Goal: Task Accomplishment & Management: Use online tool/utility

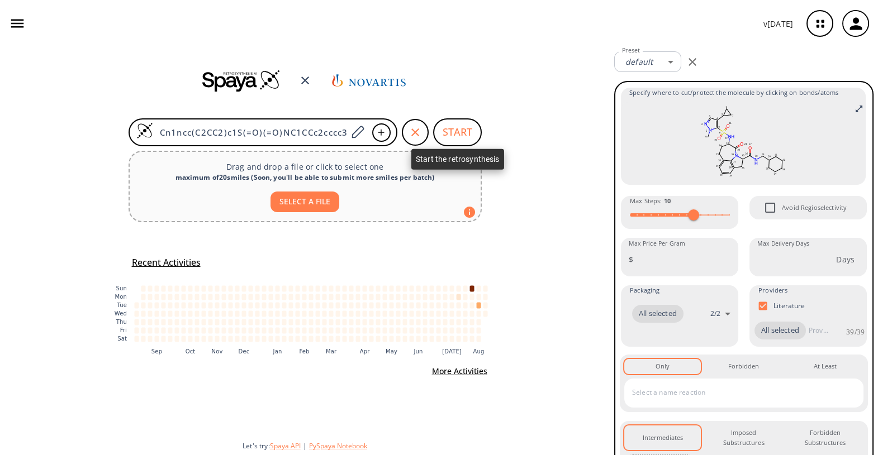
click at [462, 132] on button "START" at bounding box center [457, 132] width 49 height 28
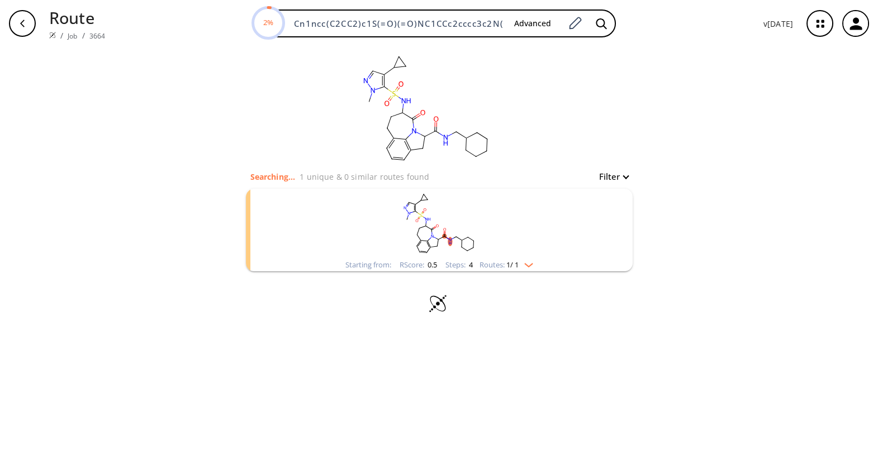
click at [849, 22] on icon "button" at bounding box center [855, 24] width 18 height 18
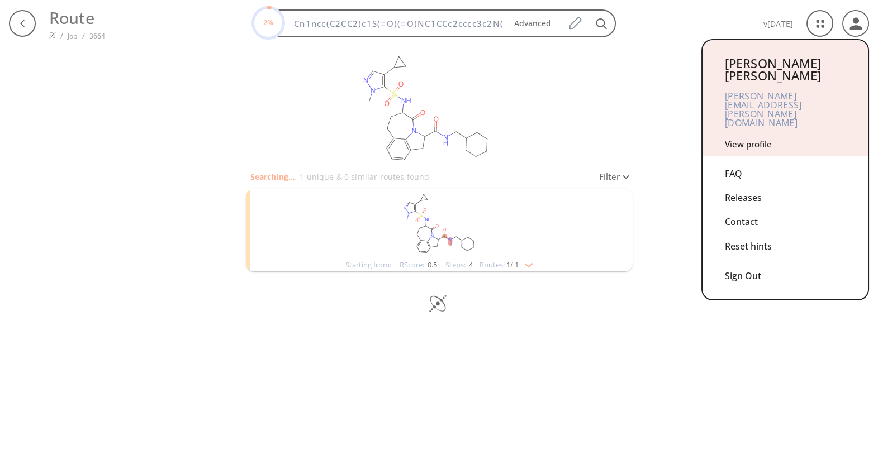
click at [747, 139] on link "View profile" at bounding box center [748, 144] width 47 height 11
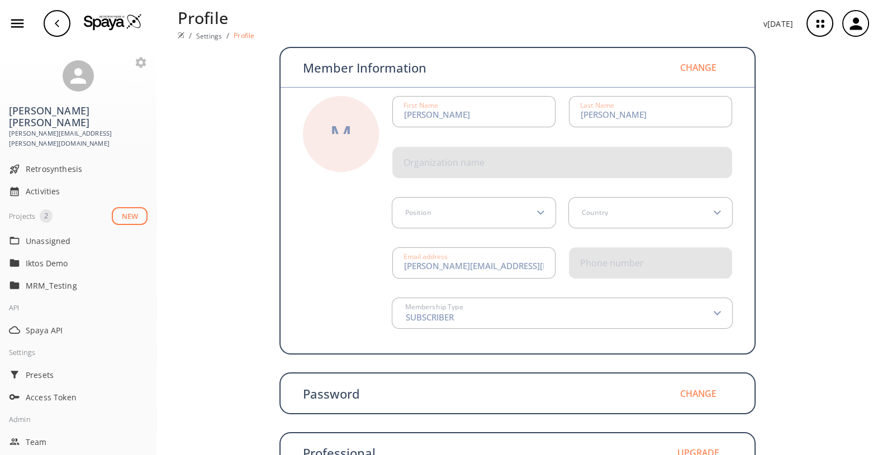
click at [108, 17] on img at bounding box center [113, 21] width 58 height 17
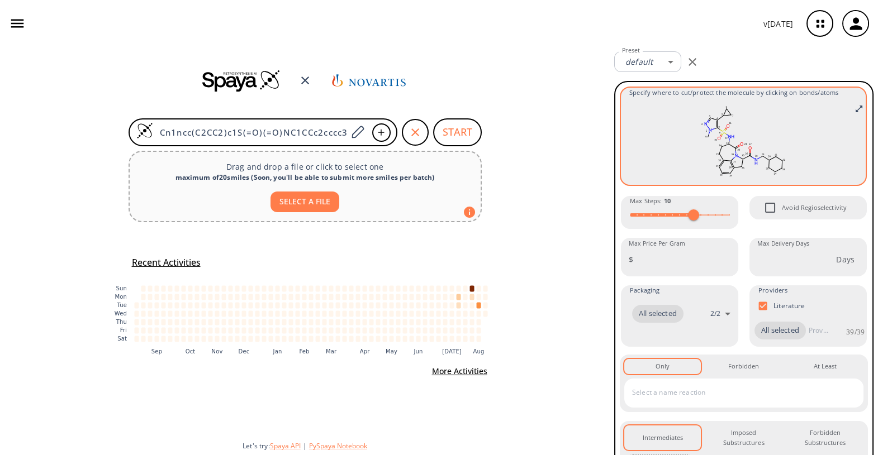
click at [717, 145] on rect at bounding box center [743, 141] width 228 height 78
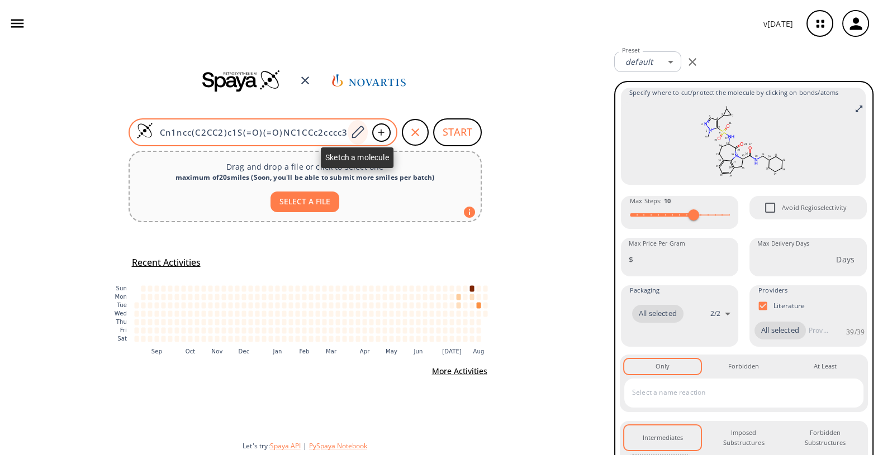
click at [354, 133] on icon at bounding box center [358, 132] width 12 height 12
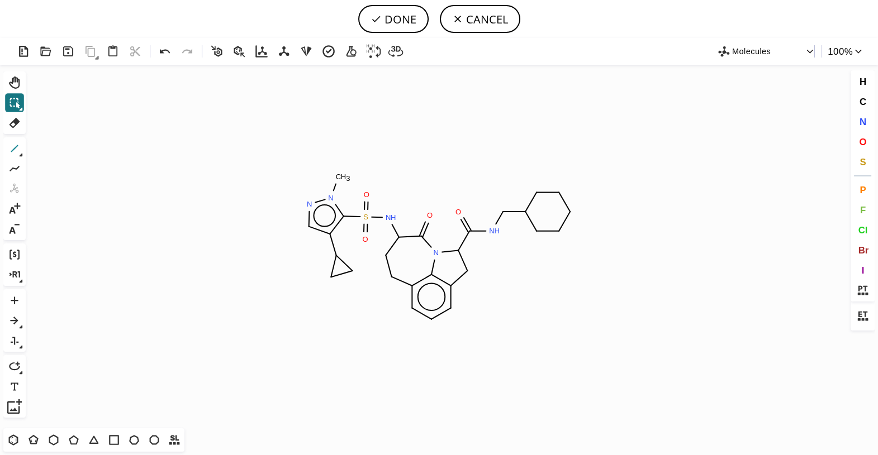
click at [21, 152] on icon at bounding box center [14, 148] width 15 height 15
click at [20, 155] on icon at bounding box center [21, 155] width 4 height 4
click at [255, 153] on icon at bounding box center [259, 149] width 8 height 8
click at [381, 16] on icon at bounding box center [375, 18] width 11 height 11
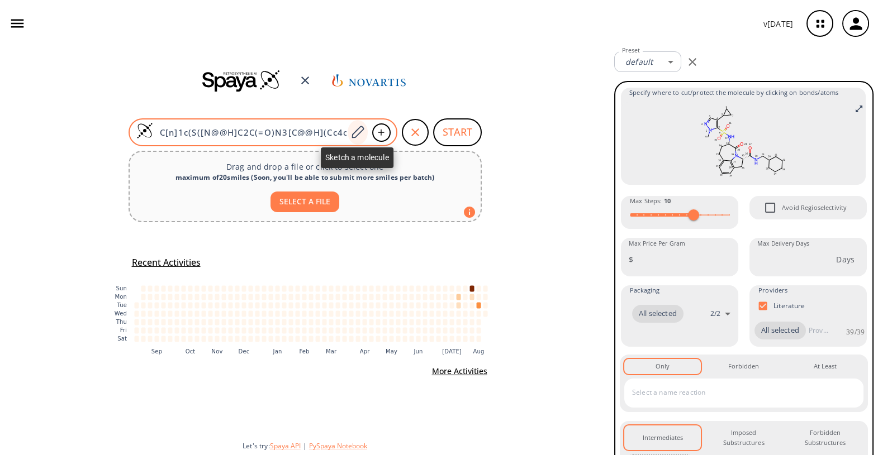
click at [355, 134] on icon at bounding box center [357, 132] width 15 height 15
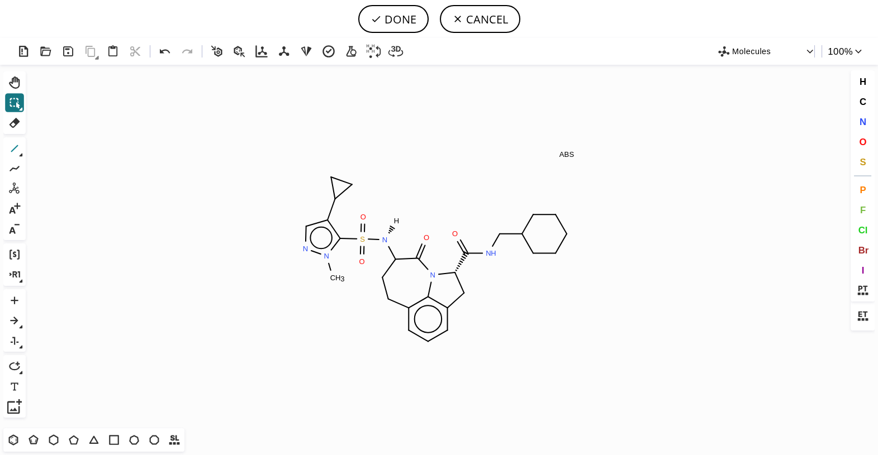
click at [18, 152] on icon at bounding box center [14, 148] width 15 height 15
click at [22, 148] on button "1" at bounding box center [14, 148] width 19 height 19
click at [254, 148] on icon at bounding box center [259, 149] width 12 height 12
click at [17, 120] on icon at bounding box center [14, 123] width 11 height 10
click at [391, 221] on circle at bounding box center [396, 220] width 15 height 15
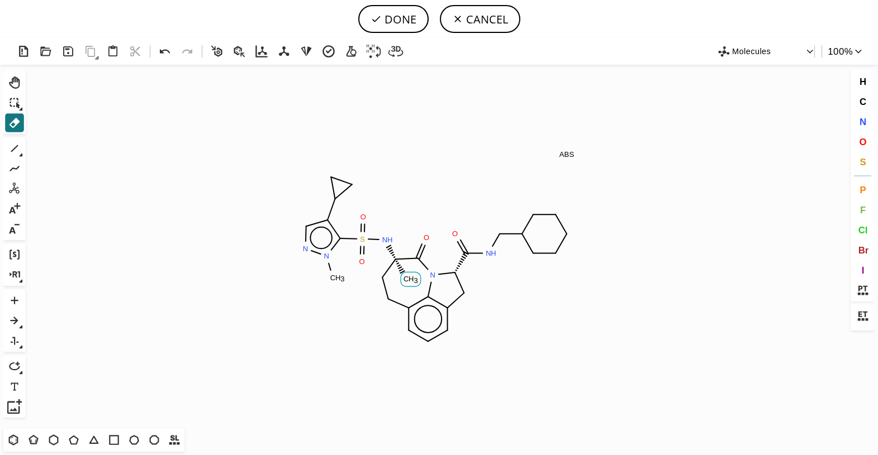
click at [408, 274] on rect at bounding box center [411, 279] width 20 height 15
click at [399, 16] on button "DONE" at bounding box center [393, 19] width 70 height 28
type input "C[n]1ncc(C2CC2)c1S(=O)(=O)N[C@H]1CCc2cccc3c2N([C@H](C(=O)NCC2CCCCC2)C3)C1=O"
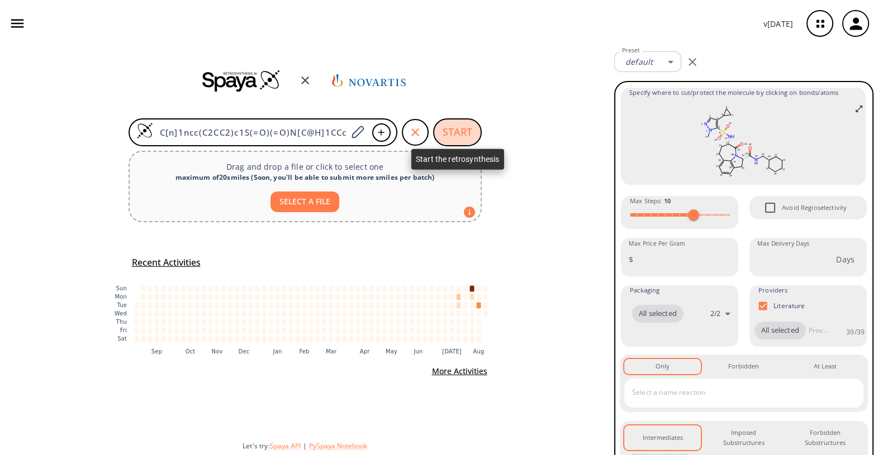
click at [475, 130] on button "START" at bounding box center [457, 132] width 49 height 28
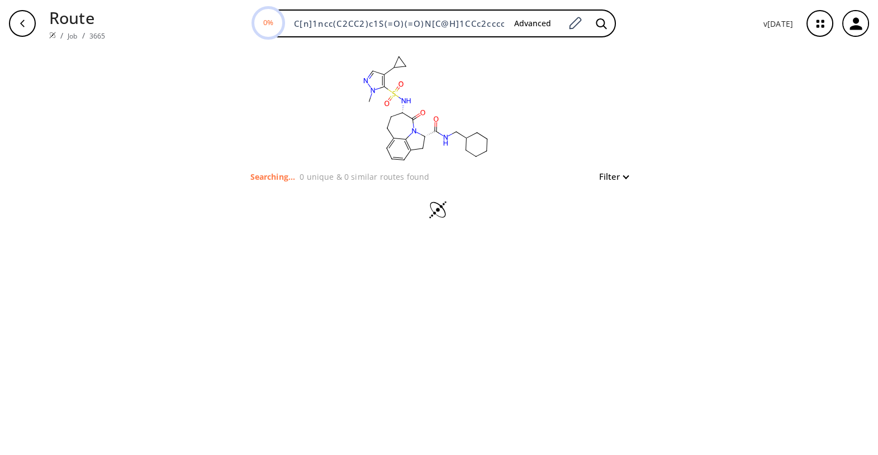
click at [821, 25] on icon "button" at bounding box center [819, 23] width 7 height 7
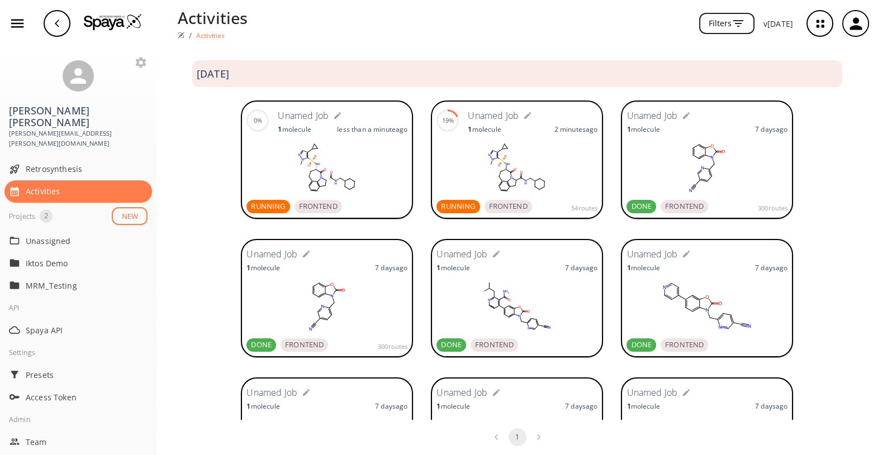
click at [522, 143] on rect at bounding box center [516, 168] width 161 height 56
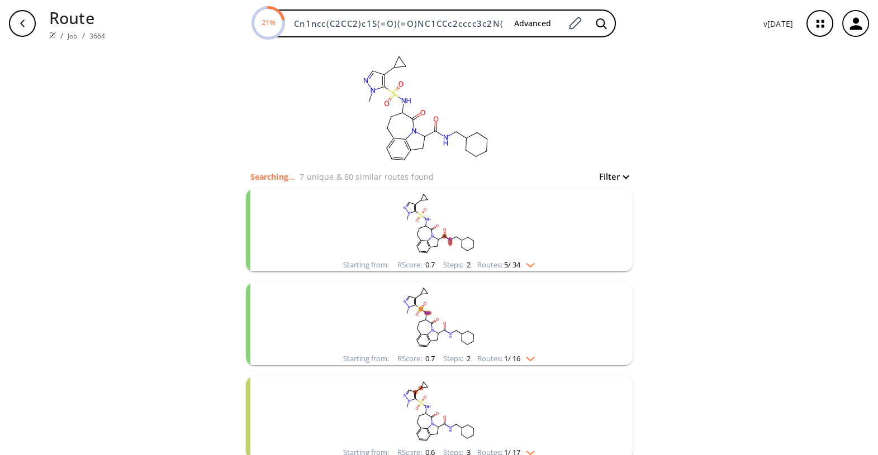
click at [848, 27] on icon "button" at bounding box center [855, 24] width 18 height 18
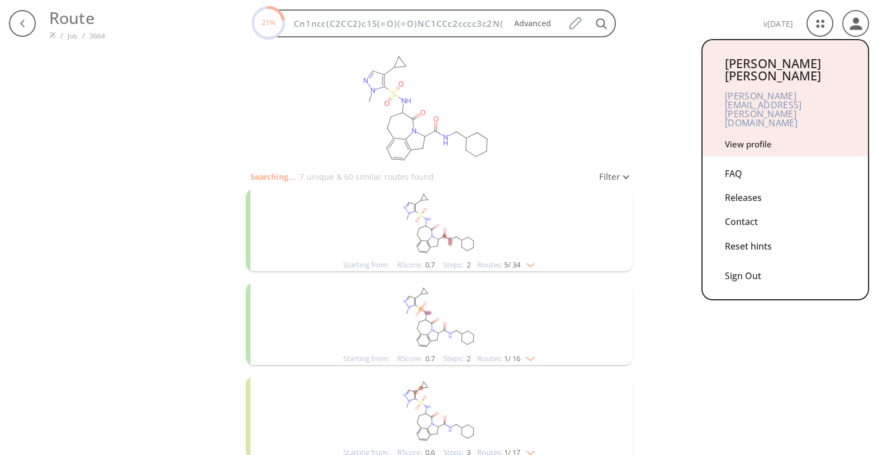
click at [739, 139] on link "View profile" at bounding box center [748, 144] width 47 height 11
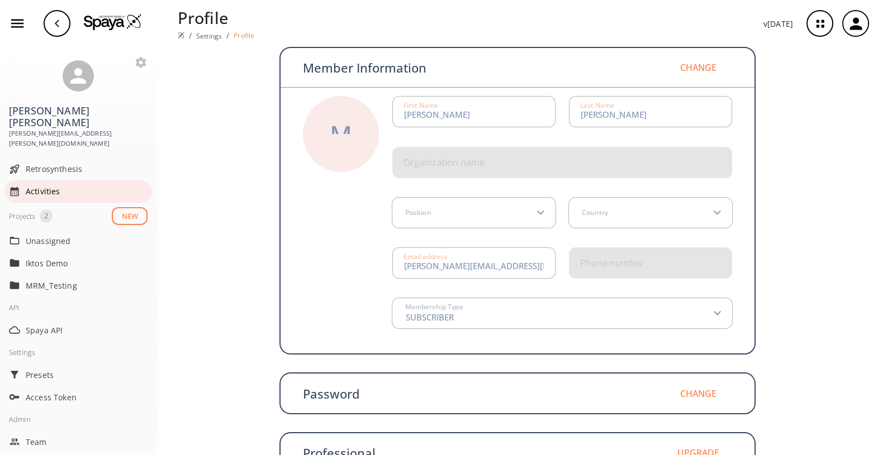
click at [61, 185] on span "Activities" at bounding box center [87, 191] width 122 height 12
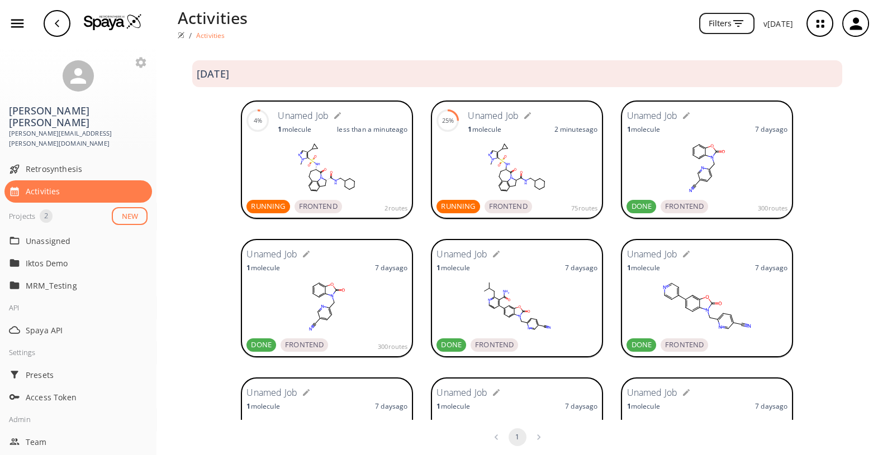
click at [349, 148] on rect at bounding box center [326, 168] width 161 height 56
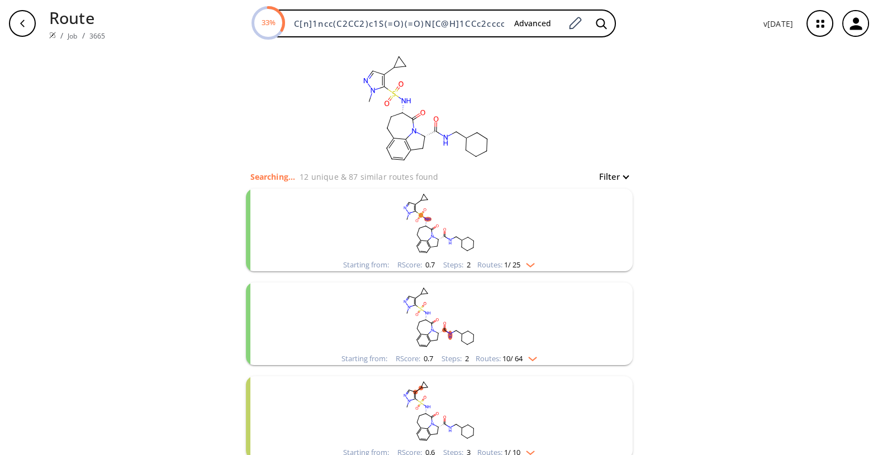
click at [387, 240] on rect "clusters" at bounding box center [439, 224] width 291 height 70
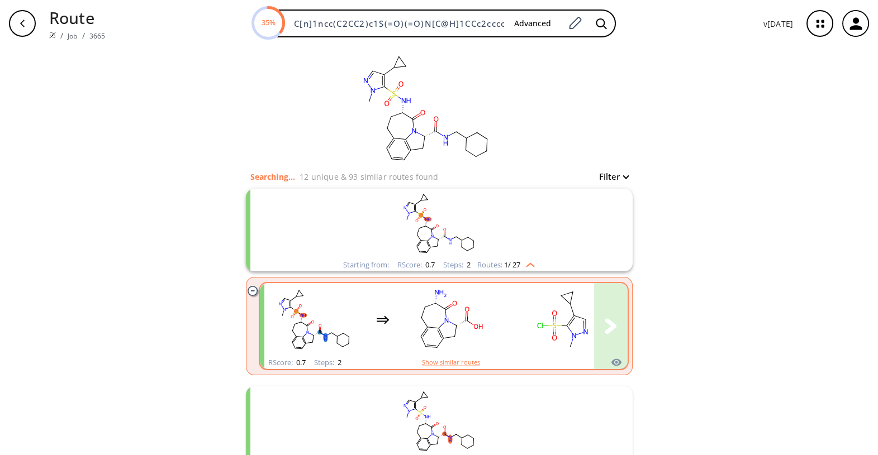
click at [421, 311] on rect "clusters" at bounding box center [451, 320] width 101 height 70
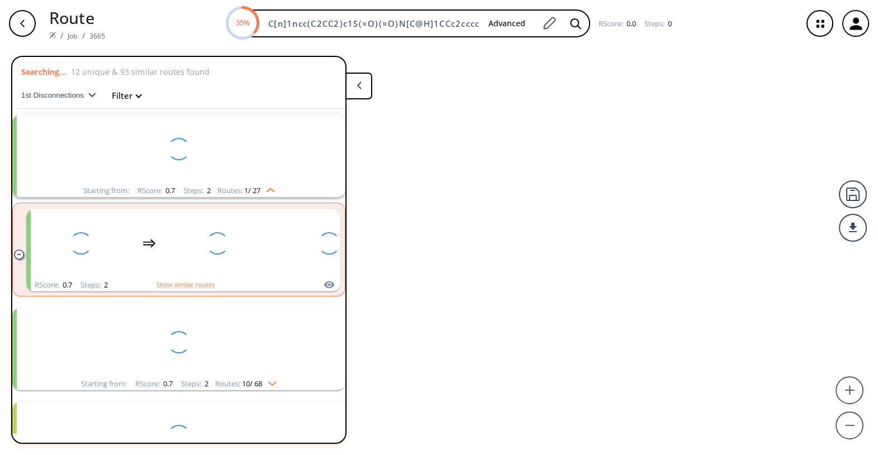
scroll to position [25, 0]
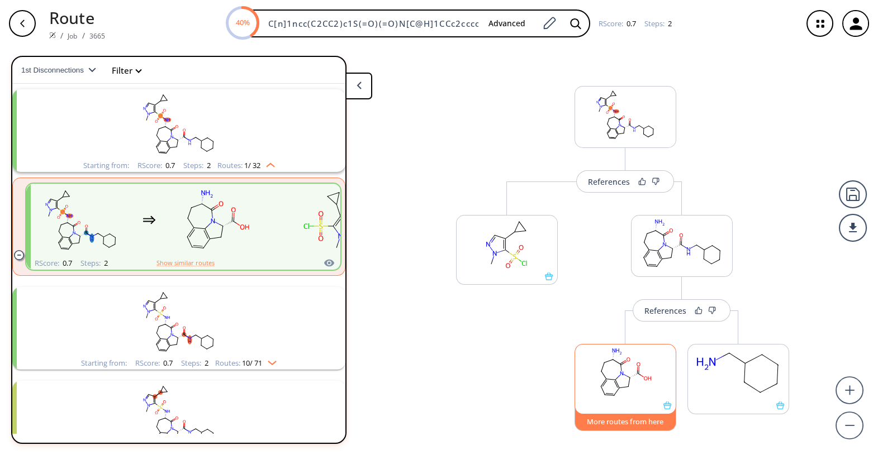
click at [624, 422] on button "More routes from here" at bounding box center [625, 419] width 102 height 24
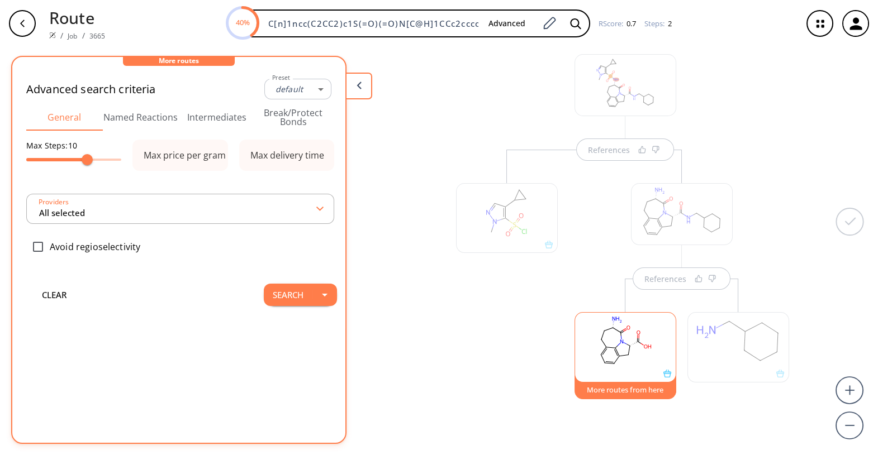
type input "-1"
type input "All selected"
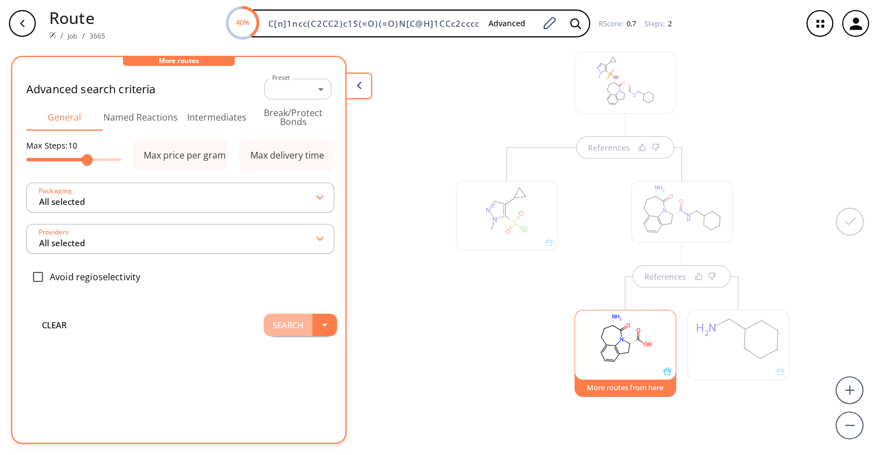
click at [287, 324] on button "Search" at bounding box center [288, 325] width 49 height 22
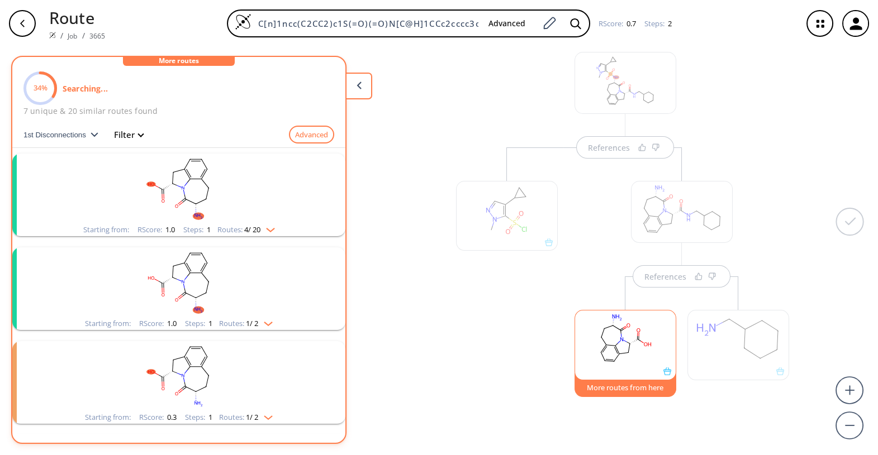
click at [232, 204] on rect "clusters" at bounding box center [179, 189] width 291 height 70
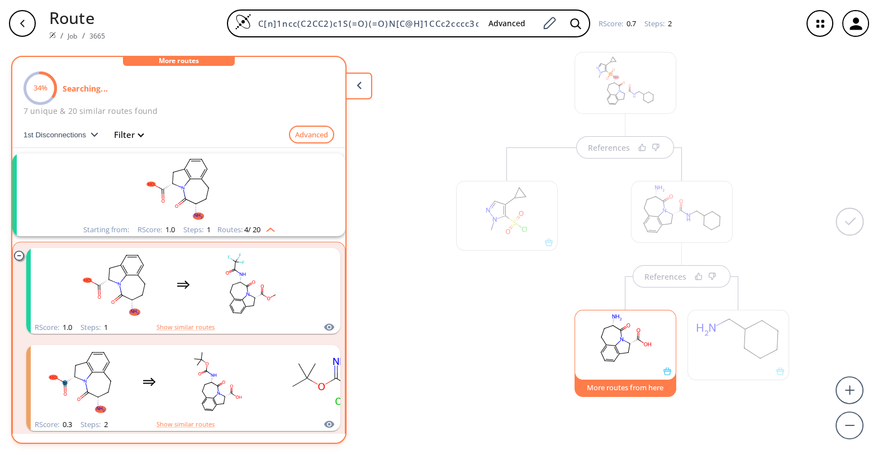
click at [226, 196] on rect "clusters" at bounding box center [179, 189] width 291 height 70
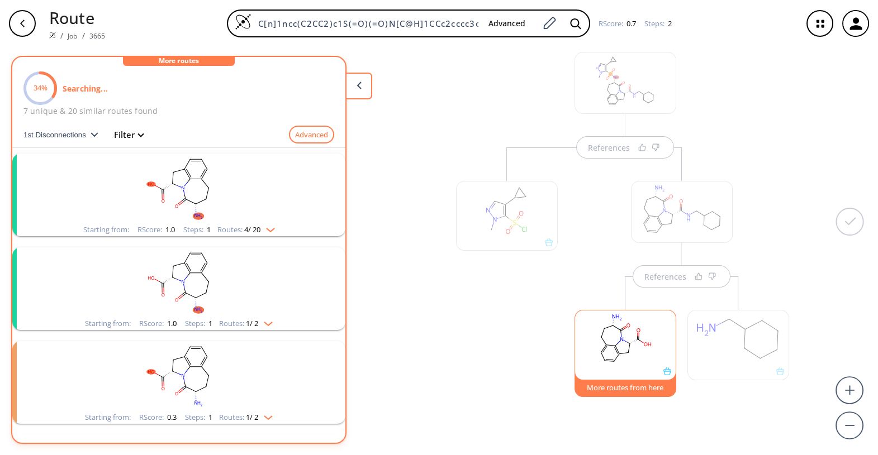
click at [199, 282] on rect "clusters" at bounding box center [179, 283] width 291 height 70
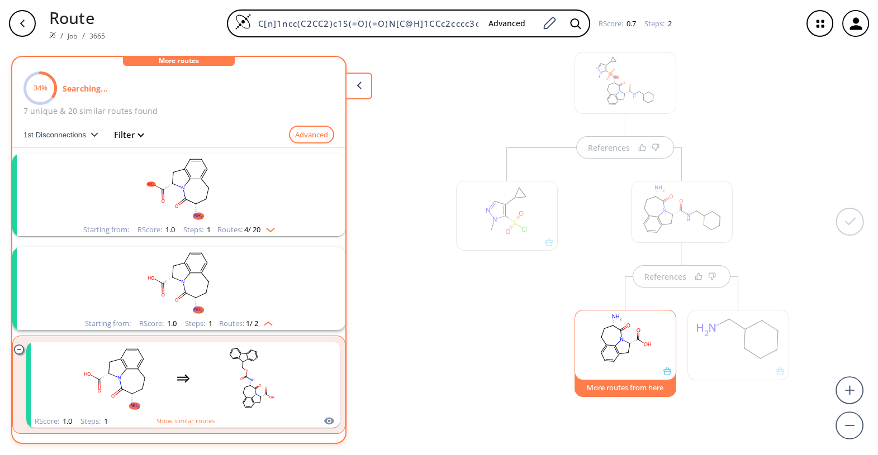
click at [199, 282] on rect "clusters" at bounding box center [179, 283] width 291 height 70
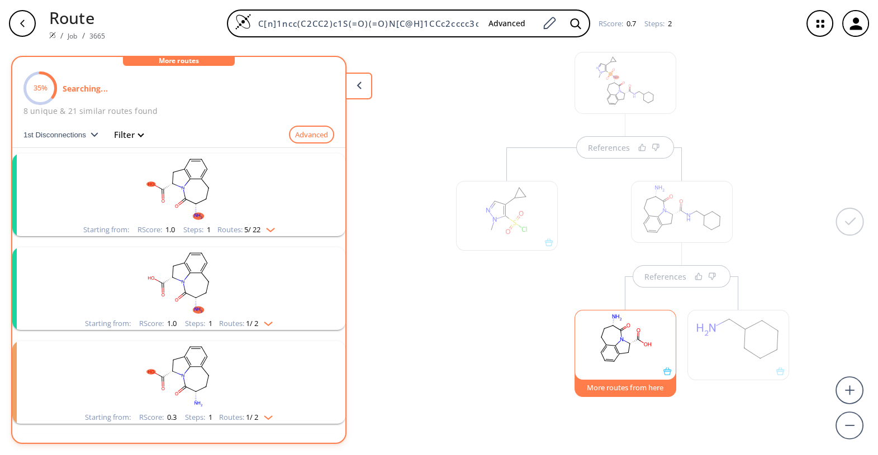
click at [185, 369] on rect "clusters" at bounding box center [179, 376] width 291 height 70
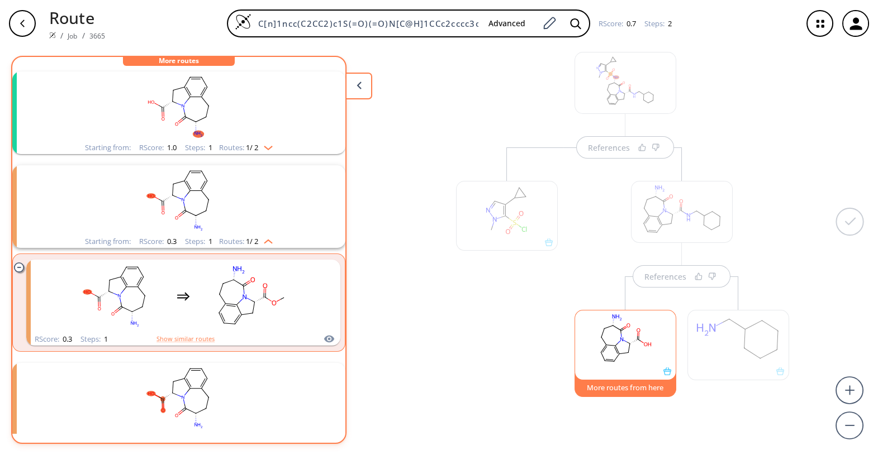
scroll to position [131, 0]
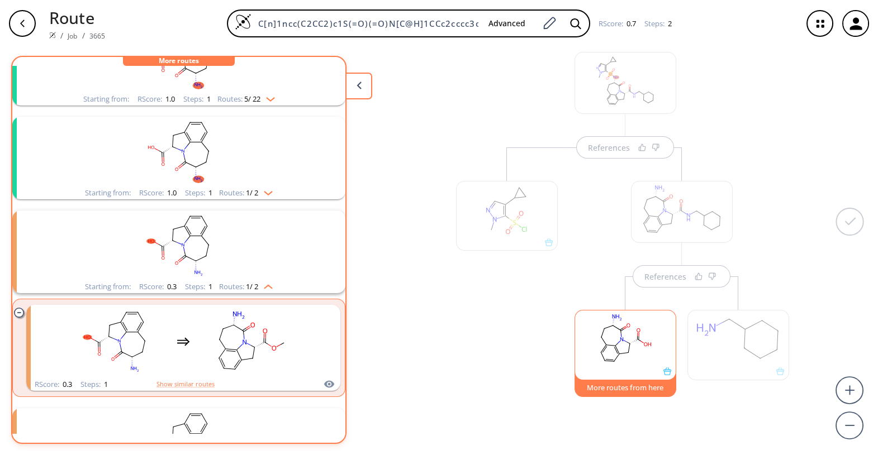
click at [219, 261] on rect "clusters" at bounding box center [179, 246] width 291 height 70
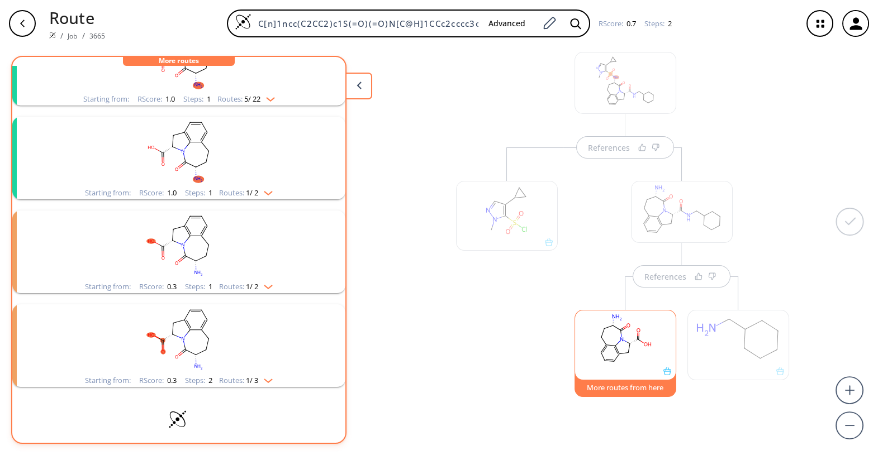
click at [478, 355] on div at bounding box center [506, 286] width 113 height 277
click at [361, 83] on button at bounding box center [358, 86] width 27 height 27
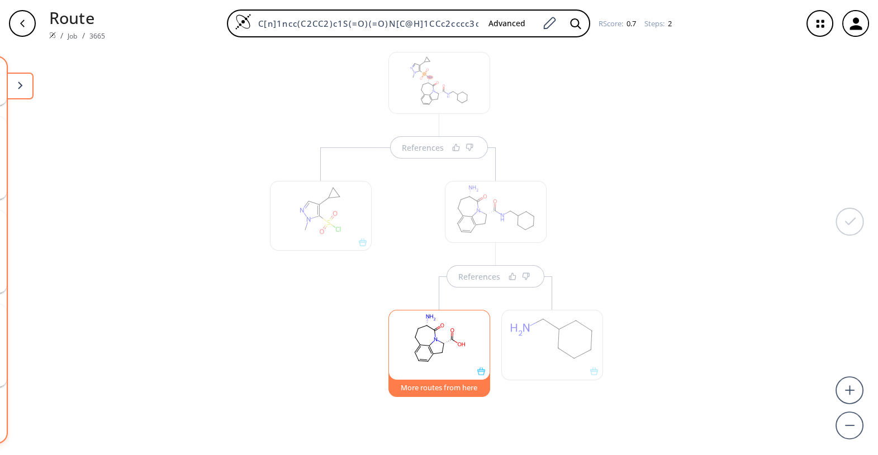
click at [337, 329] on div at bounding box center [320, 286] width 113 height 277
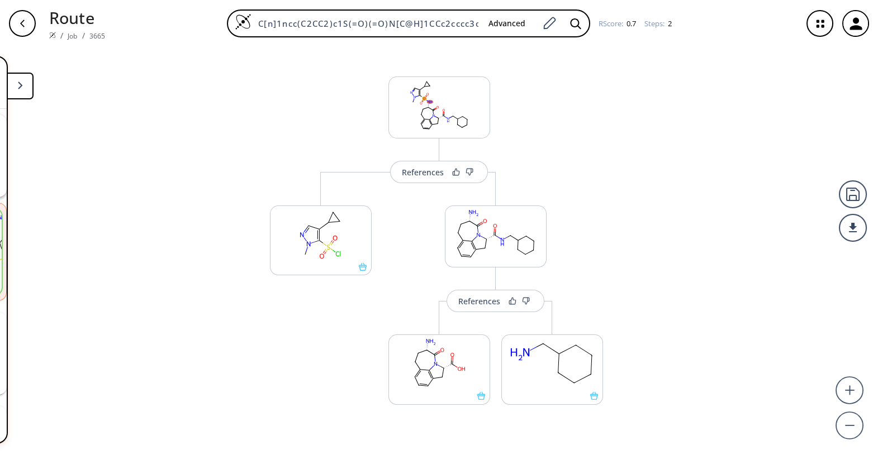
scroll to position [8, 0]
click at [437, 372] on rect at bounding box center [439, 364] width 101 height 57
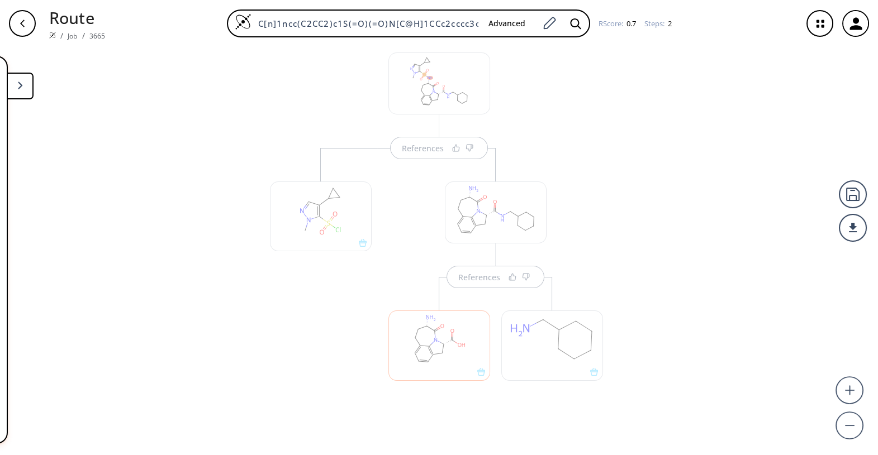
scroll to position [34, 0]
click at [432, 337] on div at bounding box center [439, 345] width 102 height 70
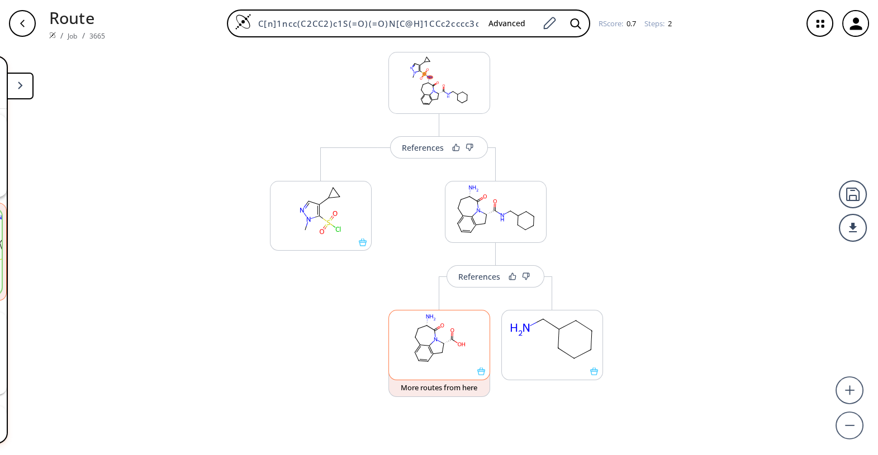
click at [432, 337] on rect at bounding box center [439, 339] width 101 height 57
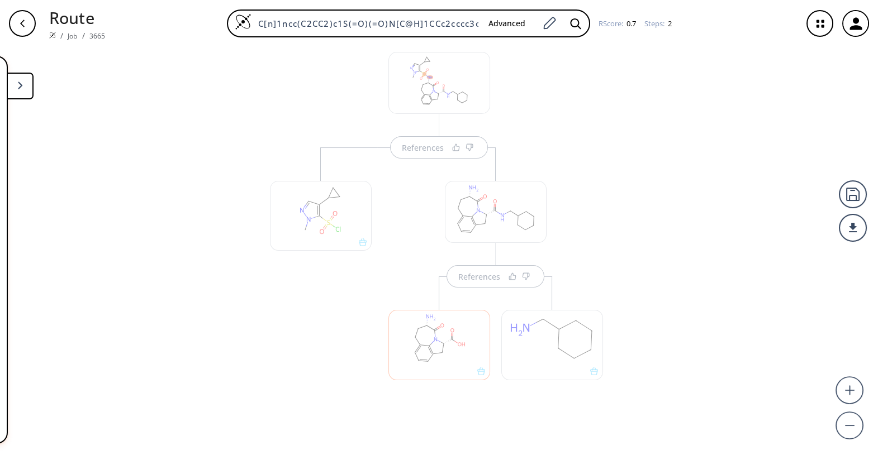
click at [432, 337] on div at bounding box center [439, 345] width 102 height 70
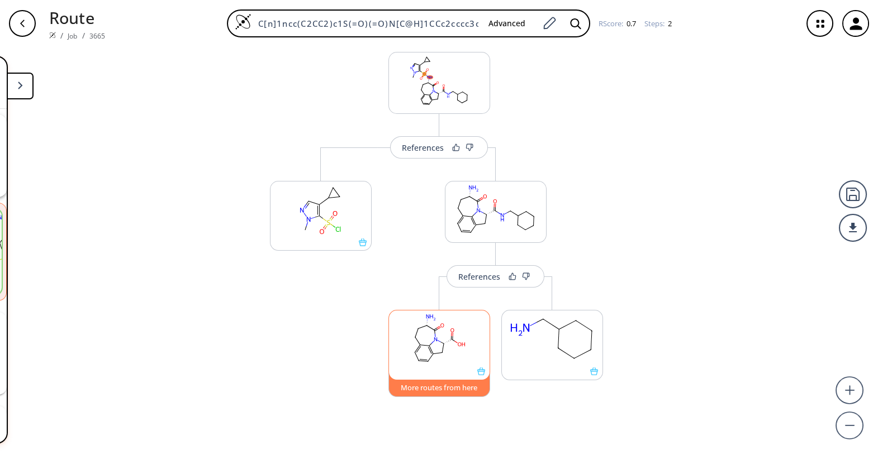
click at [448, 386] on button "More routes from here" at bounding box center [439, 385] width 102 height 24
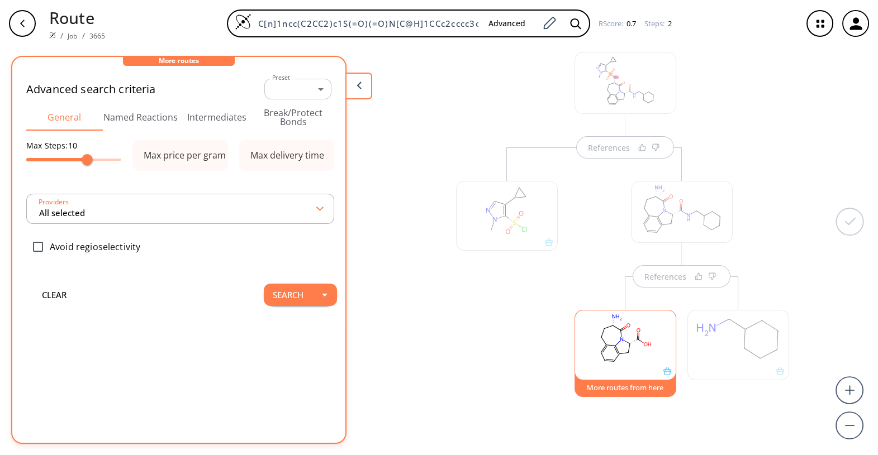
scroll to position [36, 0]
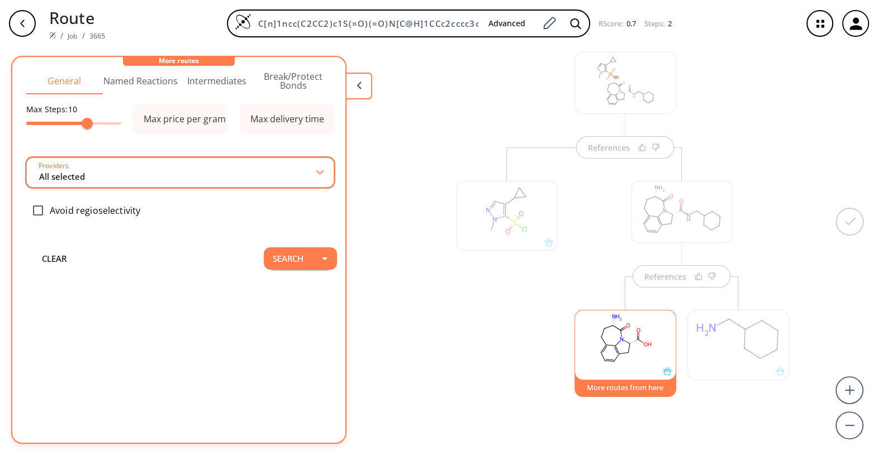
type input "All selected"
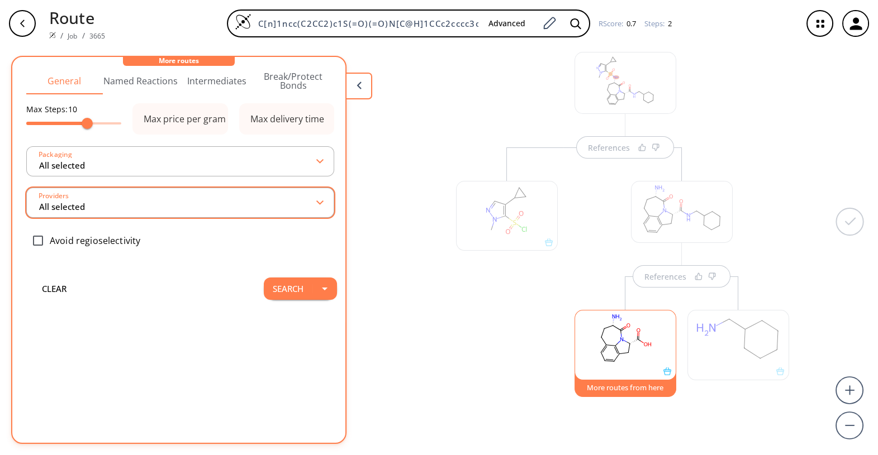
type input "All selected"
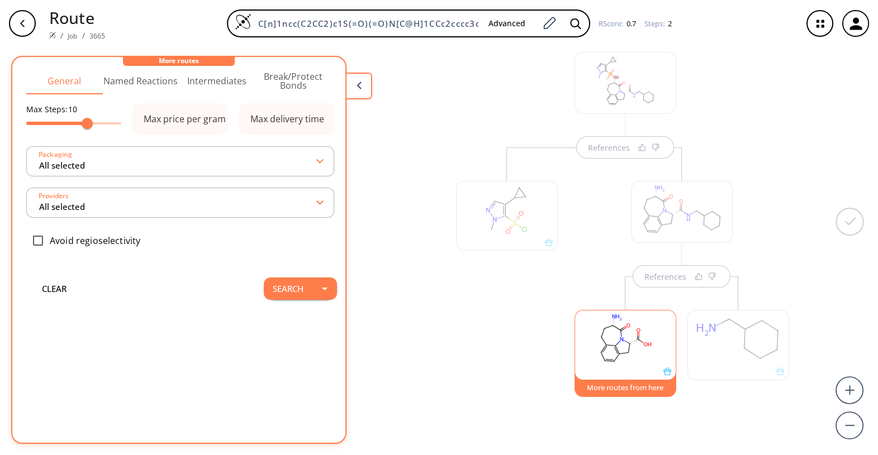
click at [288, 83] on button "Break/Protect Bonds" at bounding box center [293, 81] width 77 height 27
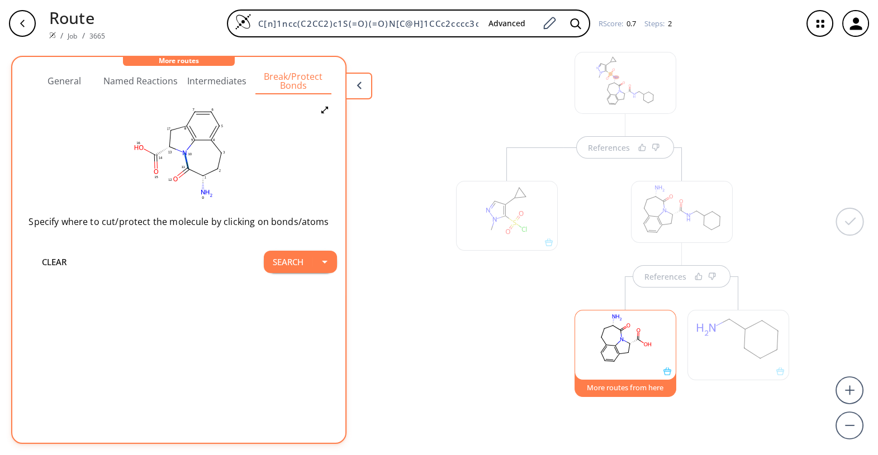
click at [185, 161] on icon at bounding box center [186, 159] width 2 height 7
click at [197, 172] on icon at bounding box center [196, 169] width 10 height 10
click at [282, 266] on button "Search" at bounding box center [288, 262] width 49 height 22
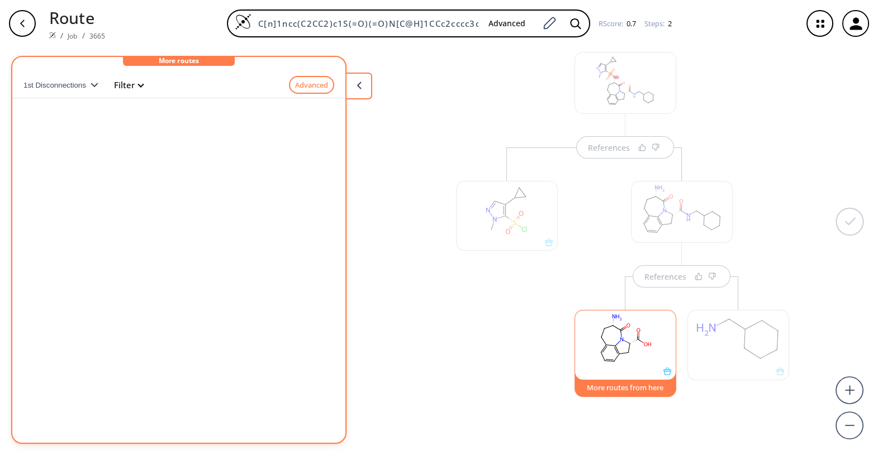
scroll to position [0, 0]
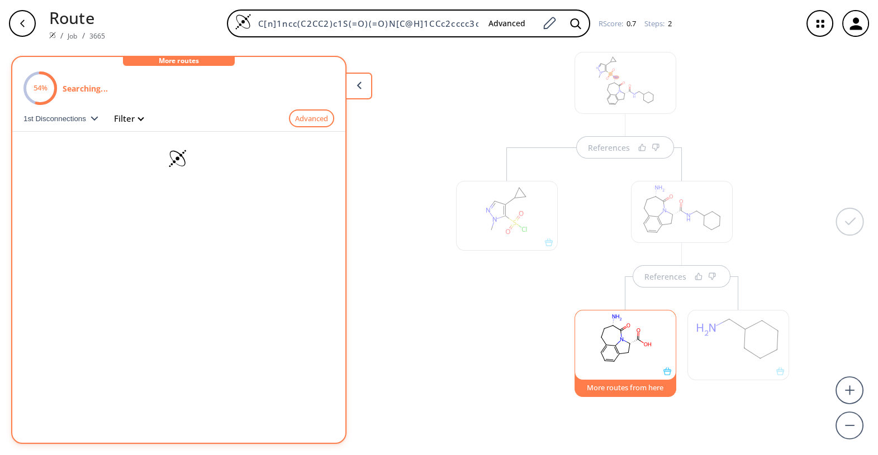
click at [640, 391] on button "More routes from here" at bounding box center [625, 385] width 102 height 24
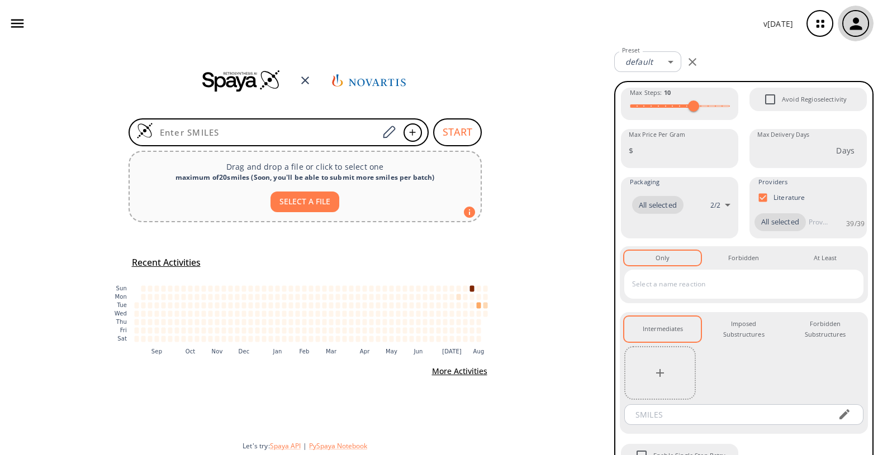
click at [856, 22] on icon "button" at bounding box center [855, 23] width 12 height 12
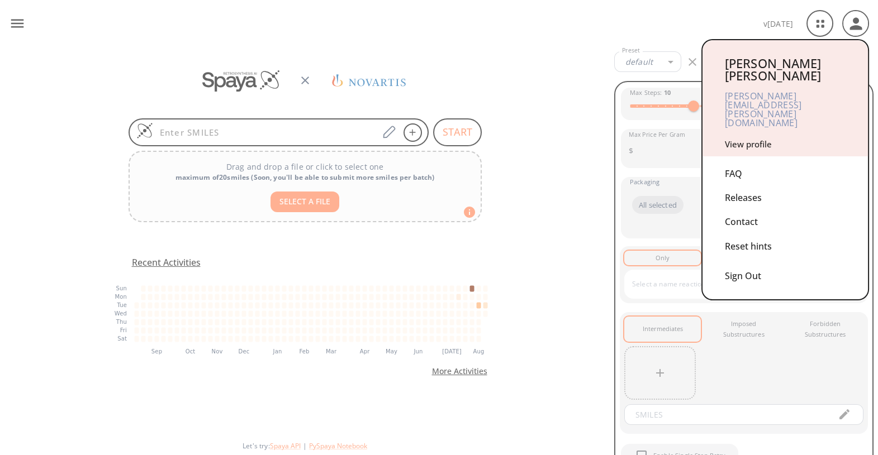
click at [751, 139] on link "View profile" at bounding box center [748, 144] width 47 height 11
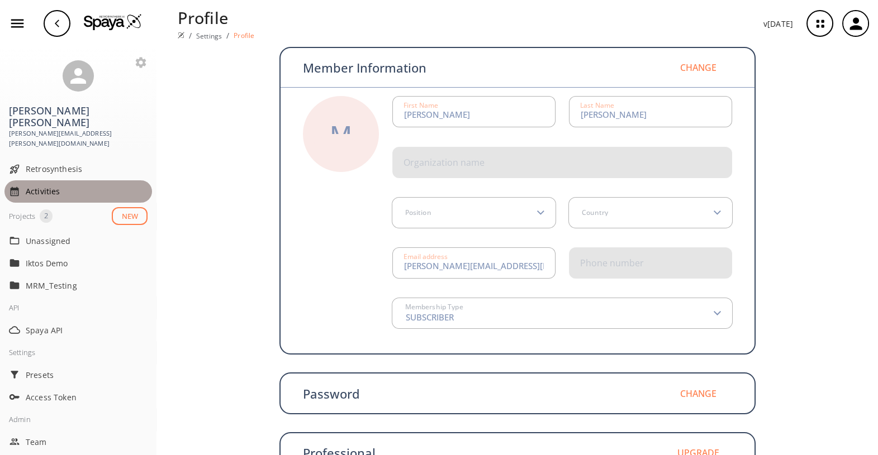
click at [69, 185] on span "Activities" at bounding box center [87, 191] width 122 height 12
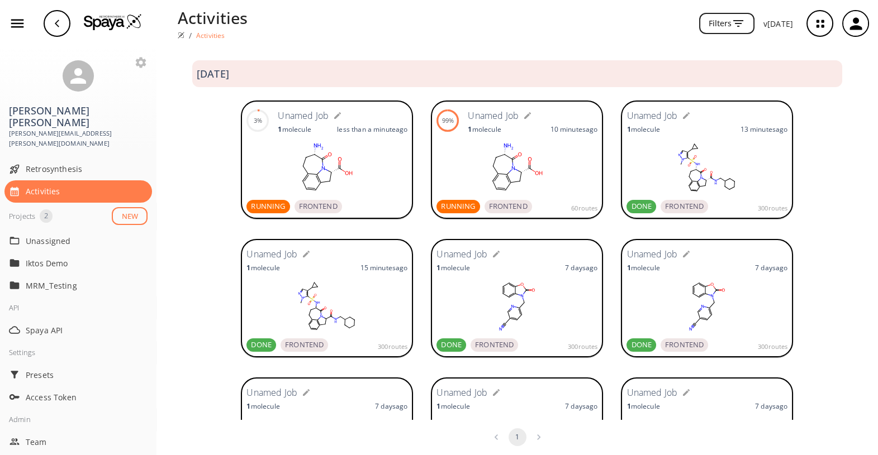
click at [701, 169] on rect at bounding box center [706, 168] width 161 height 56
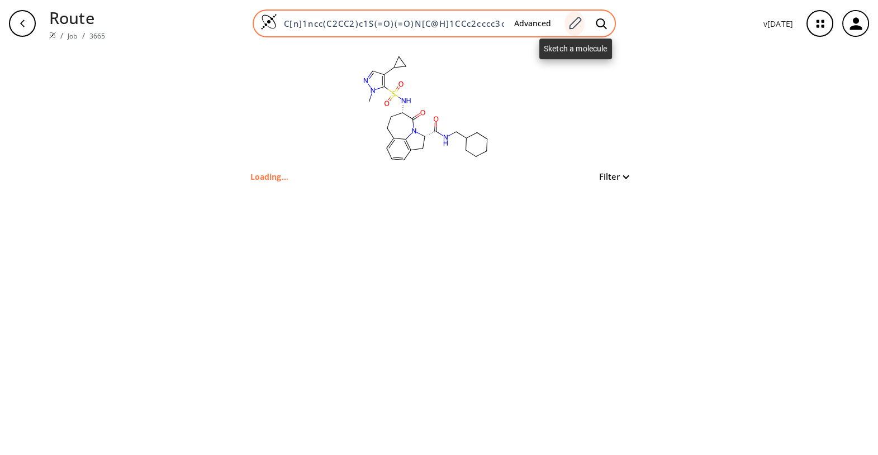
click at [579, 15] on div at bounding box center [574, 23] width 20 height 25
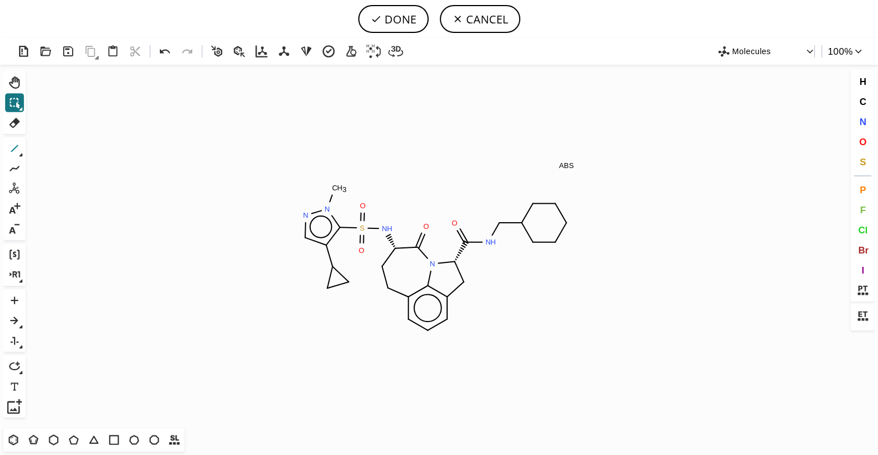
click at [16, 148] on icon at bounding box center [14, 148] width 15 height 15
click at [491, 6] on button "CANCEL" at bounding box center [480, 19] width 80 height 28
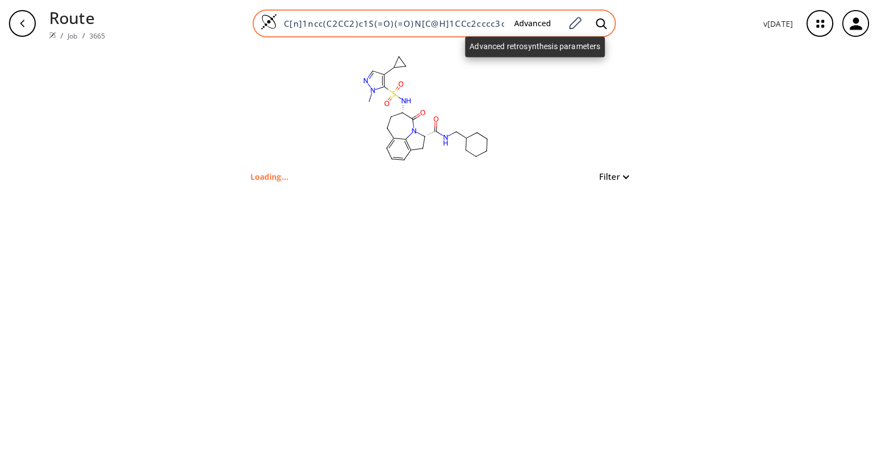
click at [535, 27] on button "Advanced" at bounding box center [532, 23] width 55 height 21
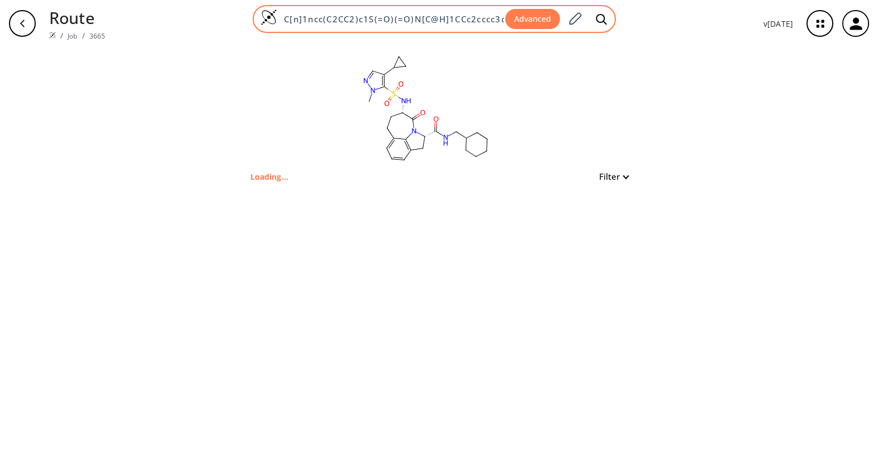
scroll to position [0, 175]
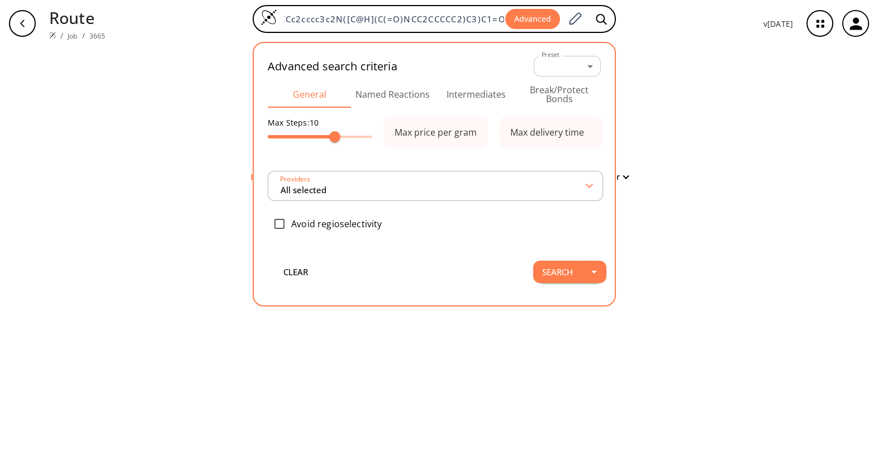
type input "All selected"
click at [558, 99] on button "Break/Protect Bonds" at bounding box center [558, 94] width 83 height 27
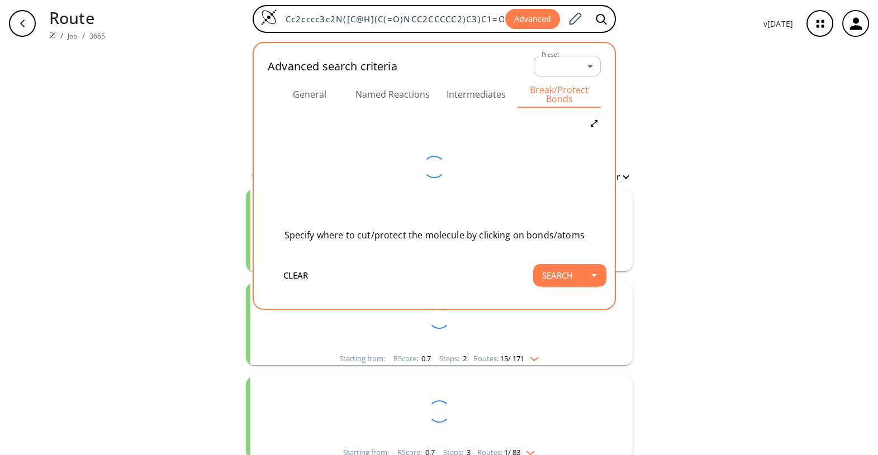
scroll to position [0, 0]
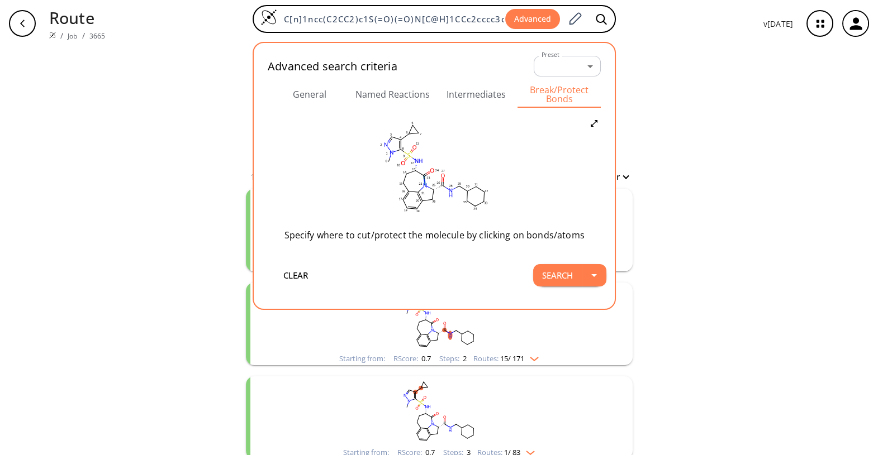
click at [425, 180] on icon at bounding box center [424, 181] width 1 height 4
click at [439, 191] on icon at bounding box center [436, 190] width 10 height 10
click at [561, 275] on button "Search" at bounding box center [557, 275] width 49 height 22
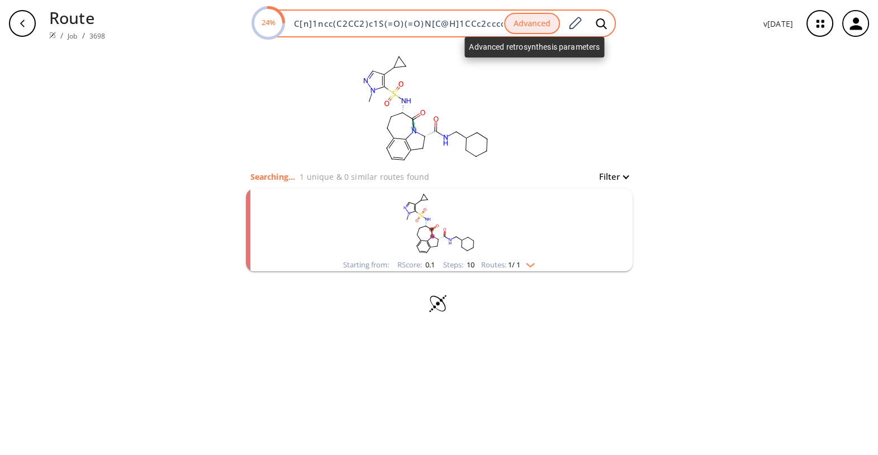
click at [547, 21] on button "Advanced" at bounding box center [532, 24] width 56 height 22
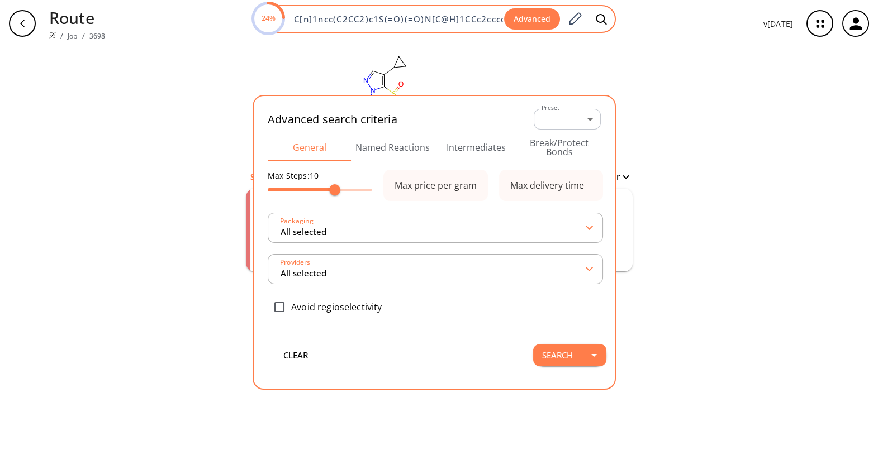
scroll to position [0, 186]
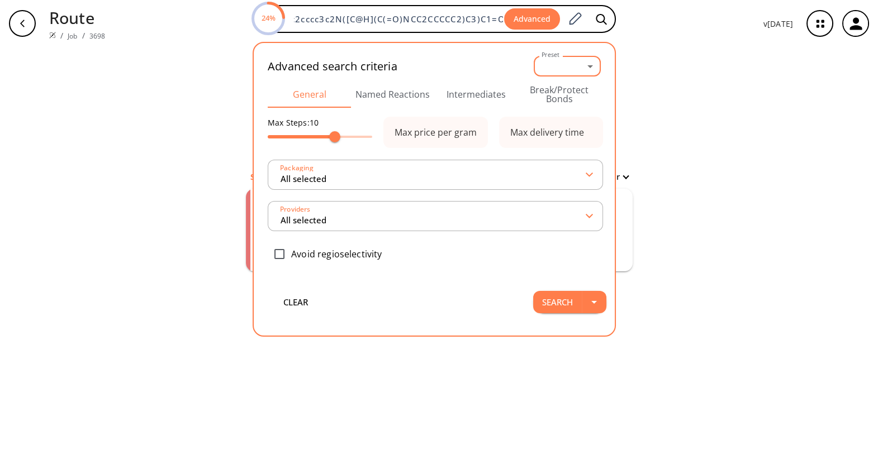
click at [587, 68] on body "Route / Job / 3698 24% C[n]1ncc(C2CC2)c1S(=O)(=O)N[C@H]1CCc2cccc3c2N([C@H](C(=O…" at bounding box center [439, 227] width 878 height 455
click at [657, 89] on div at bounding box center [439, 227] width 878 height 455
click at [392, 98] on button "Named Reactions" at bounding box center [392, 94] width 83 height 27
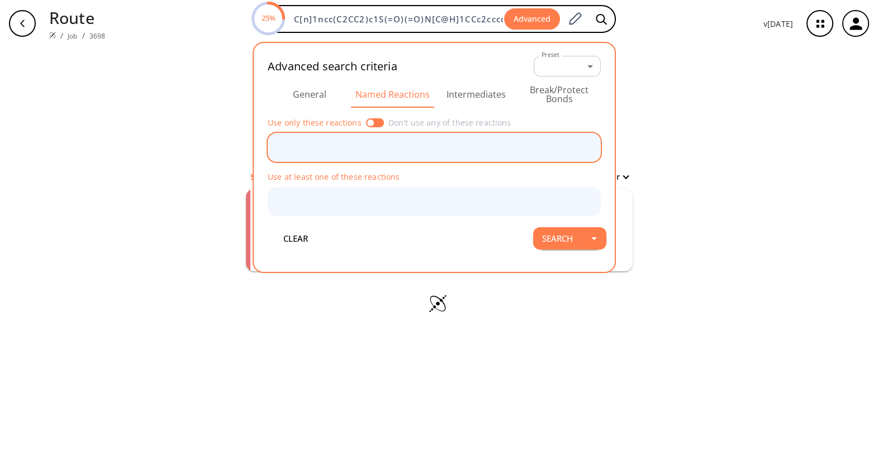
click at [370, 136] on div "​" at bounding box center [434, 147] width 333 height 29
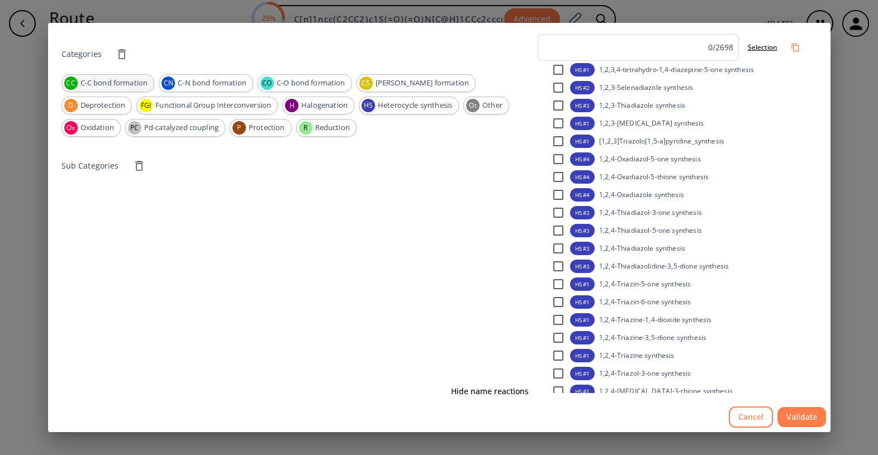
click at [121, 83] on span "C-C bond formation" at bounding box center [114, 83] width 80 height 11
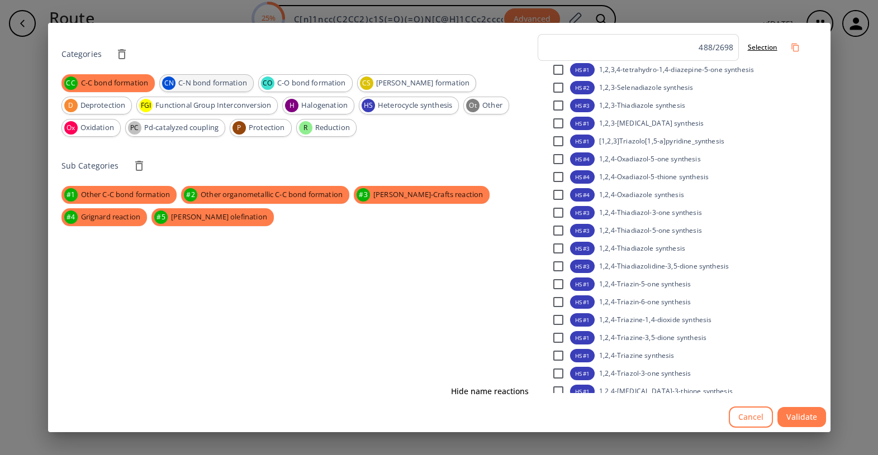
click at [182, 87] on span "C-N bond formation" at bounding box center [212, 83] width 81 height 11
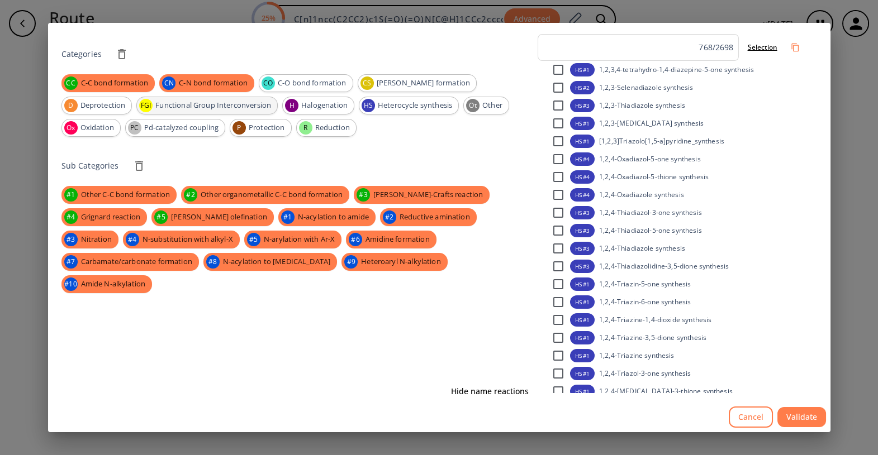
click at [168, 106] on span "Functional Group Interconversion" at bounding box center [213, 105] width 128 height 11
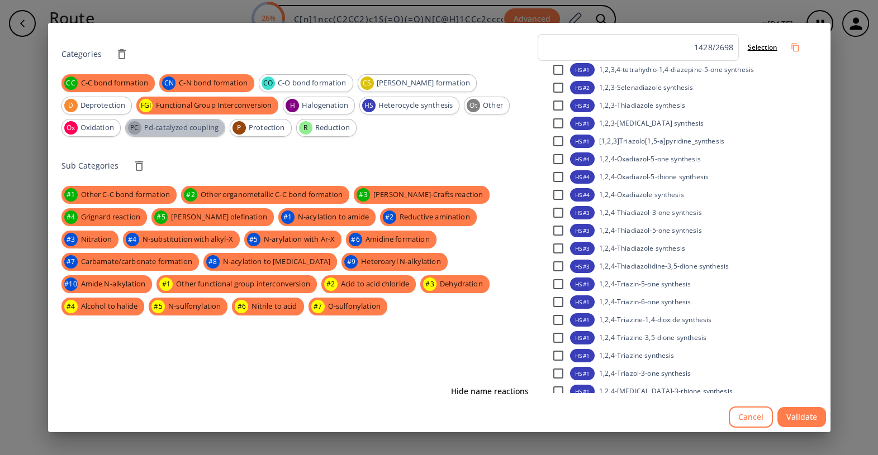
click at [138, 124] on span "Pd-catalyzed coupling" at bounding box center [181, 127] width 87 height 11
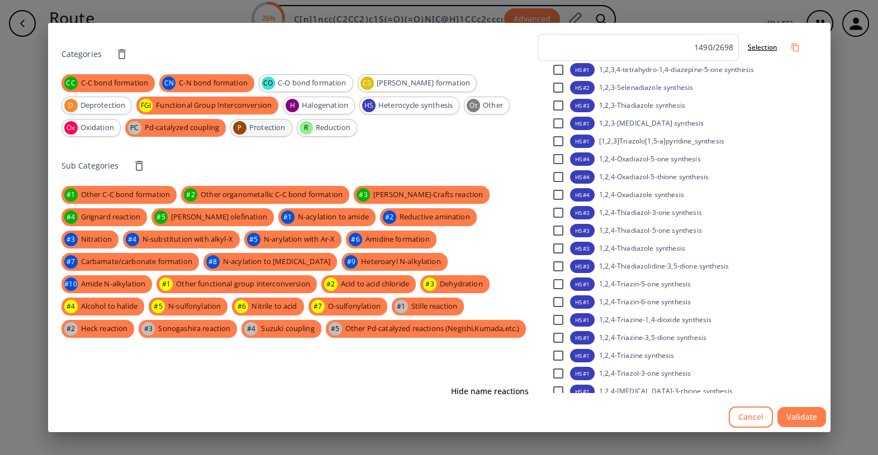
click at [243, 130] on span "Protection" at bounding box center [267, 127] width 49 height 11
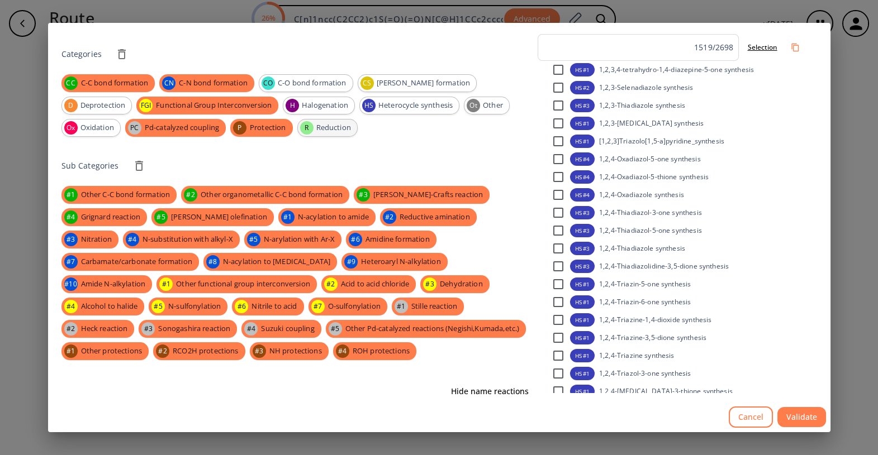
click at [310, 127] on span "Reduction" at bounding box center [333, 127] width 47 height 11
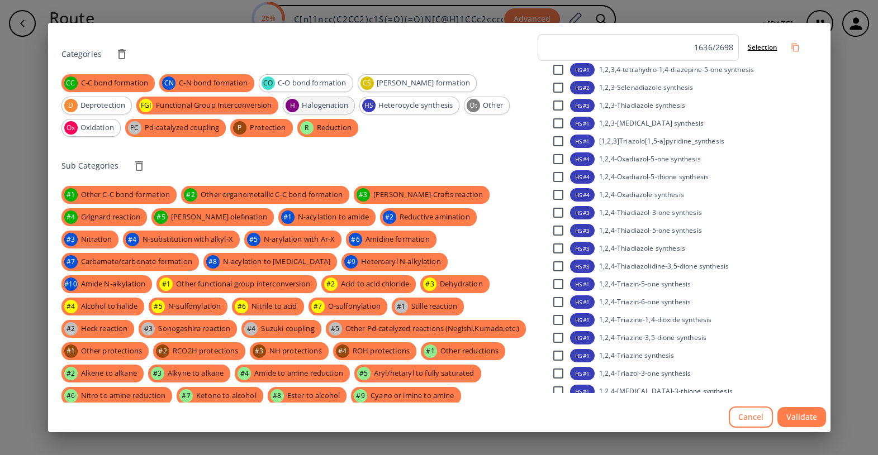
click at [296, 102] on span "Halogenation" at bounding box center [325, 105] width 59 height 11
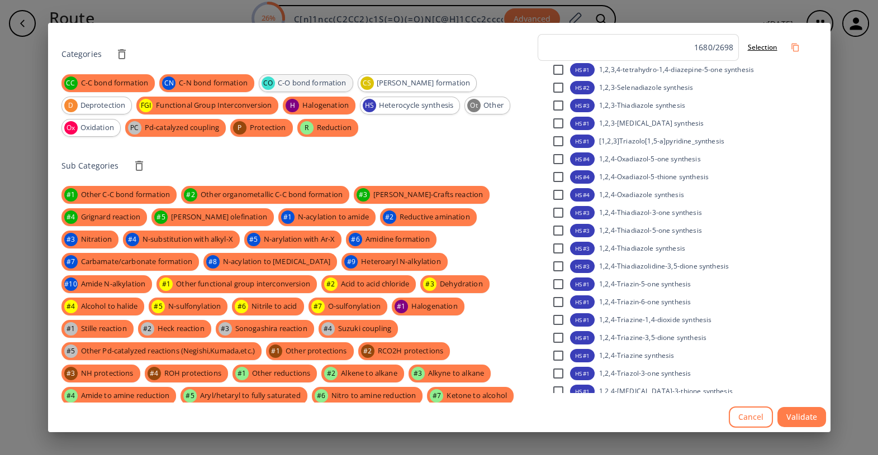
click at [287, 90] on div "CO C-O bond formation" at bounding box center [306, 83] width 94 height 18
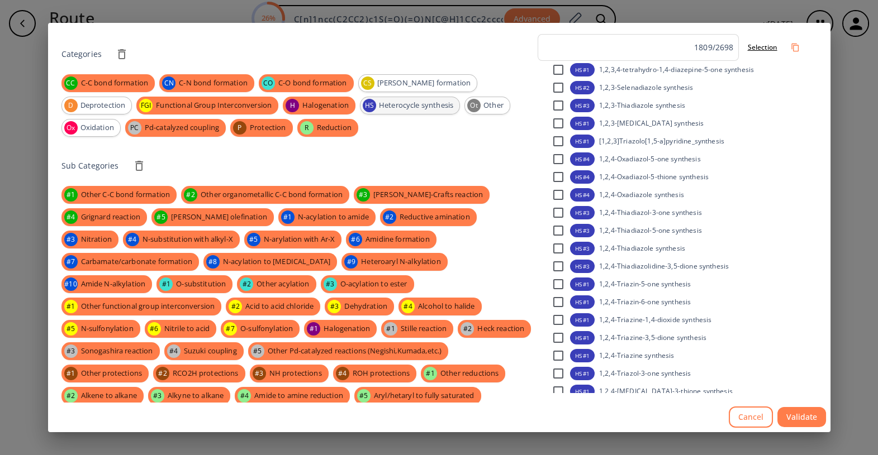
click at [360, 113] on div "HS Heterocycle synthesis" at bounding box center [410, 106] width 100 height 18
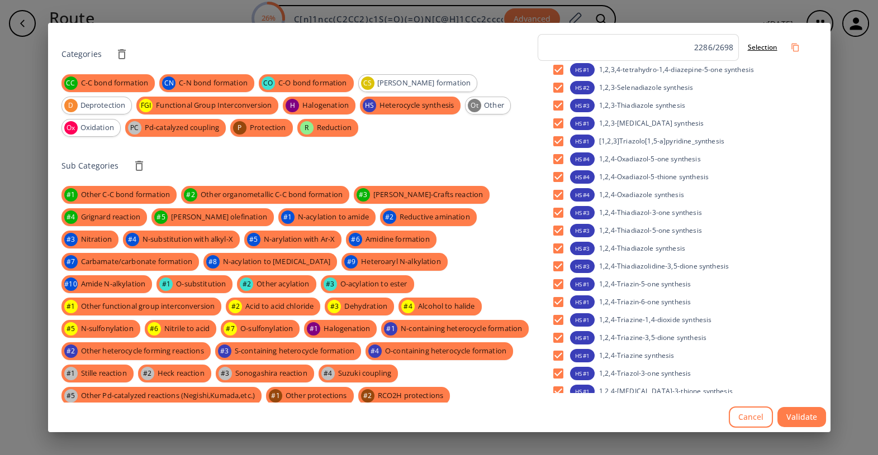
click at [424, 63] on div "Categories" at bounding box center [297, 54] width 472 height 22
click at [418, 78] on span "[PERSON_NAME] formation" at bounding box center [424, 83] width 106 height 11
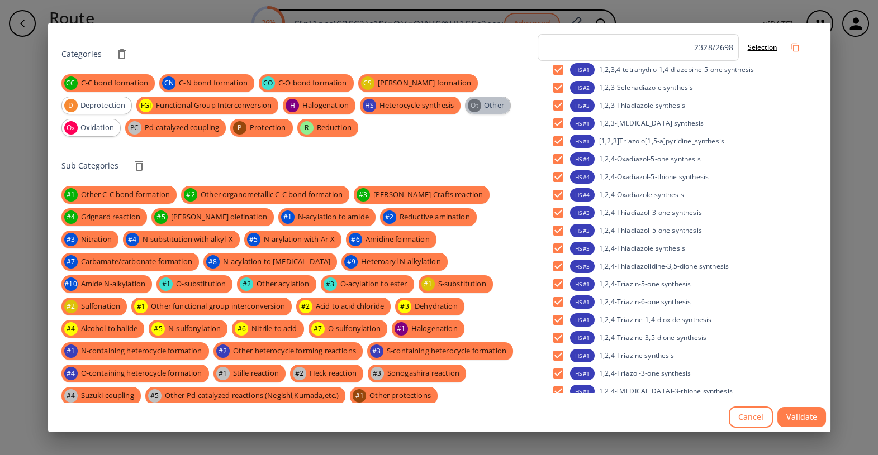
click at [478, 105] on span "Other" at bounding box center [494, 105] width 32 height 11
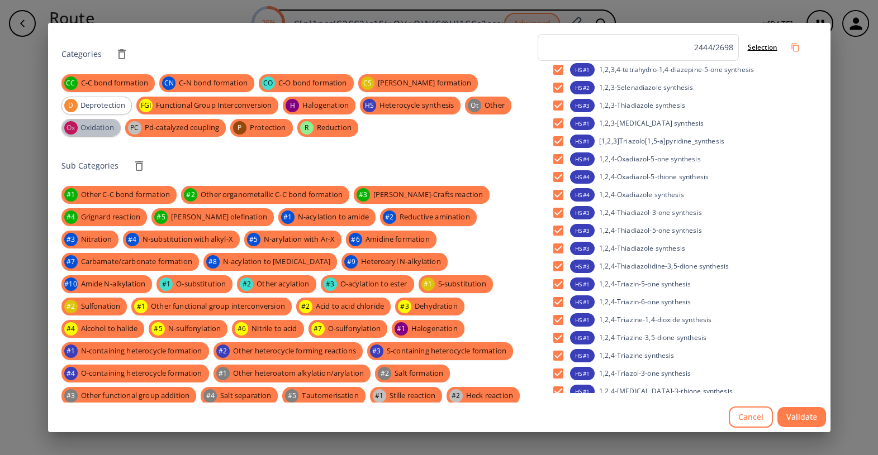
click at [120, 122] on span "Oxidation" at bounding box center [97, 127] width 46 height 11
click at [132, 100] on span "Deprotection" at bounding box center [103, 105] width 58 height 11
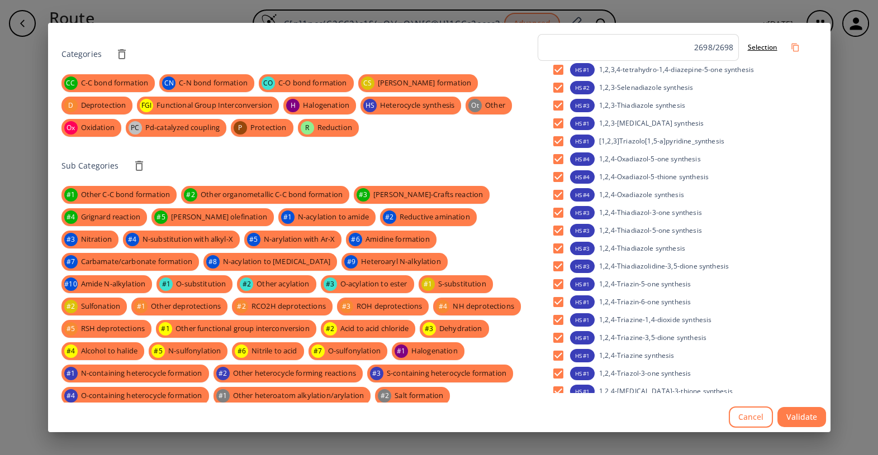
click at [792, 413] on button "Validate" at bounding box center [801, 417] width 49 height 21
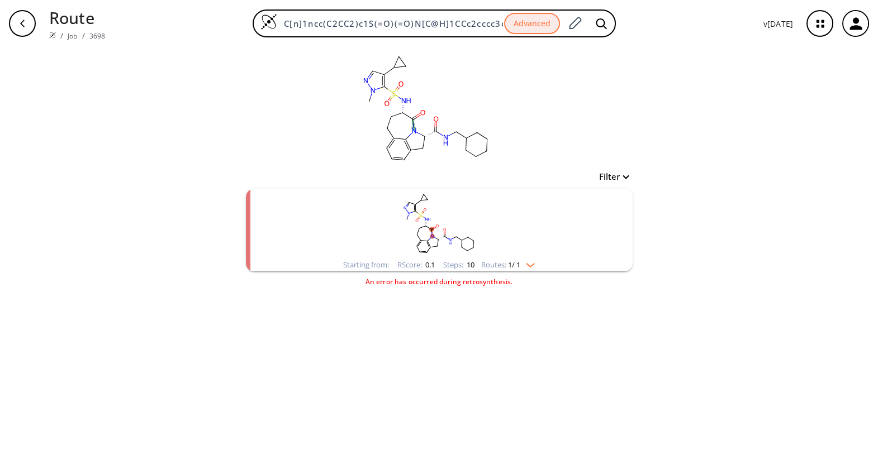
drag, startPoint x: 603, startPoint y: 23, endPoint x: 722, endPoint y: 32, distance: 119.3
click at [722, 32] on div "C[n]1ncc(C2CC2)c1S(=O)(=O)N[C@H]1CCc2cccc3c2N([C@H](C(=O)NCC2CCCCC2)C3)C1=O Adv…" at bounding box center [434, 23] width 640 height 28
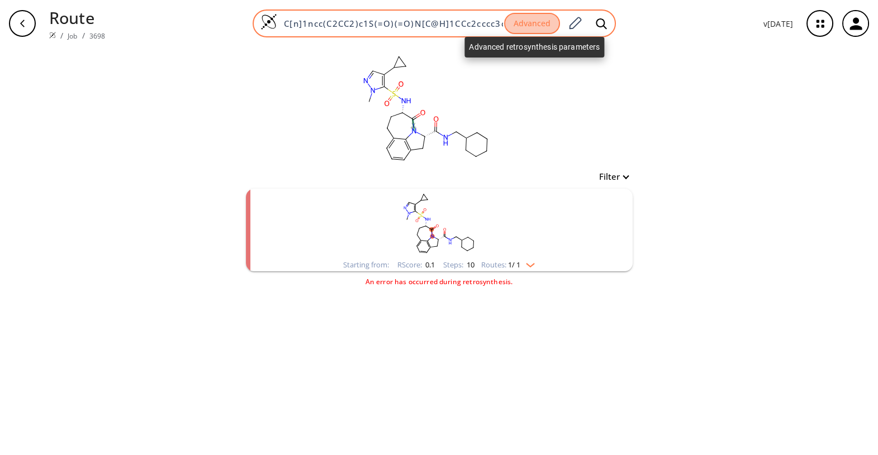
click at [543, 22] on button "Advanced" at bounding box center [532, 24] width 56 height 22
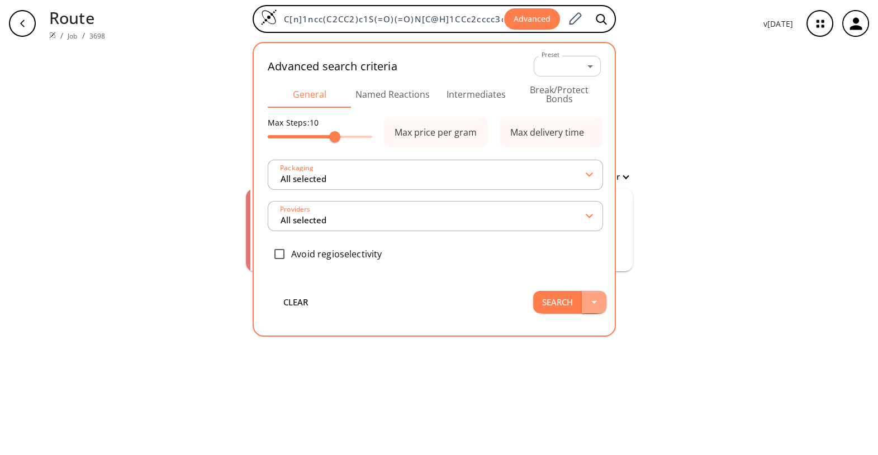
click at [601, 301] on icon "button" at bounding box center [593, 302] width 13 height 13
click at [591, 324] on li "Search in a new tab" at bounding box center [579, 327] width 94 height 18
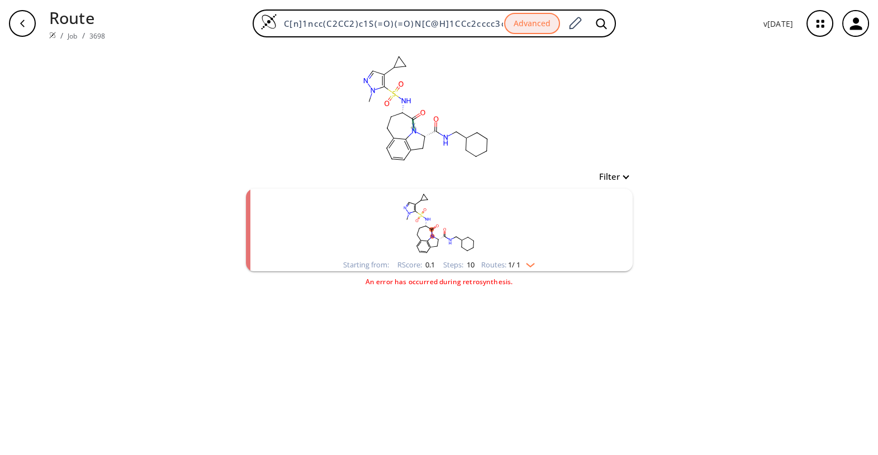
click at [414, 230] on rect "clusters" at bounding box center [439, 224] width 291 height 70
click at [421, 217] on ellipse "clusters" at bounding box center [420, 215] width 4 height 4
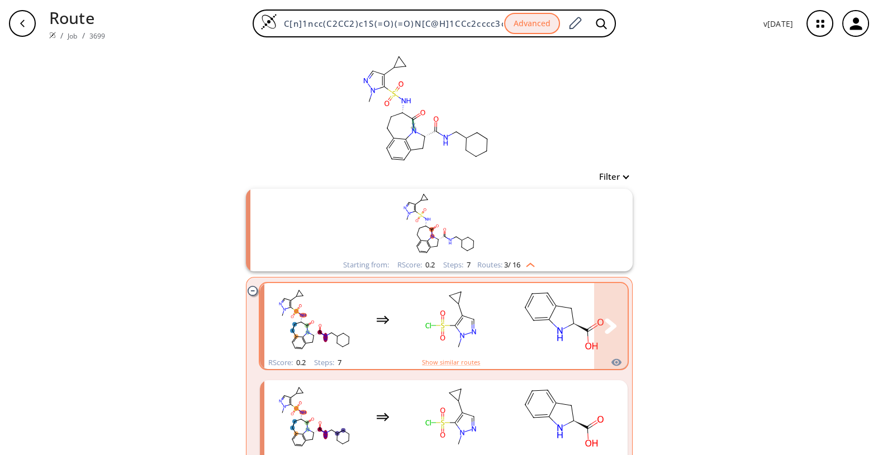
click at [495, 311] on rect "clusters" at bounding box center [451, 320] width 101 height 70
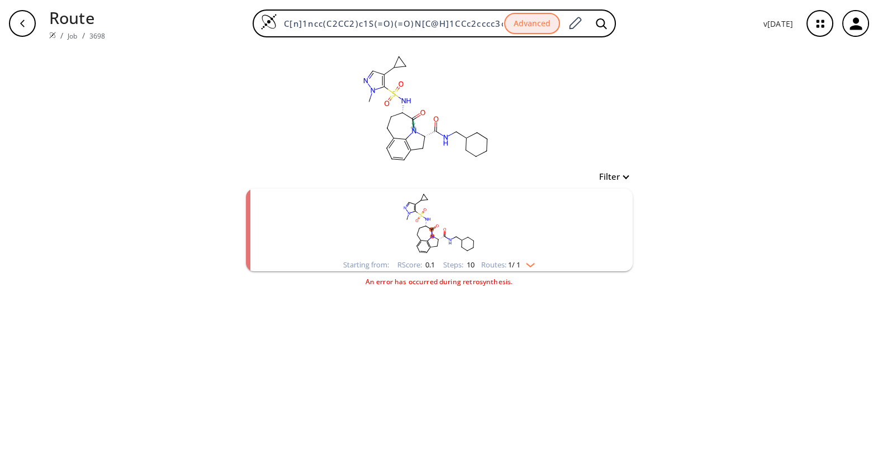
click at [424, 224] on ellipse "clusters" at bounding box center [426, 226] width 4 height 4
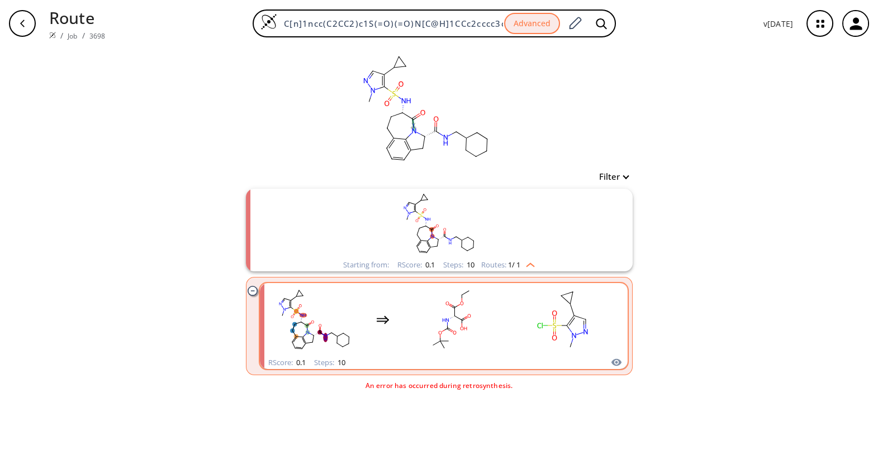
click at [409, 298] on rect "clusters" at bounding box center [451, 320] width 101 height 70
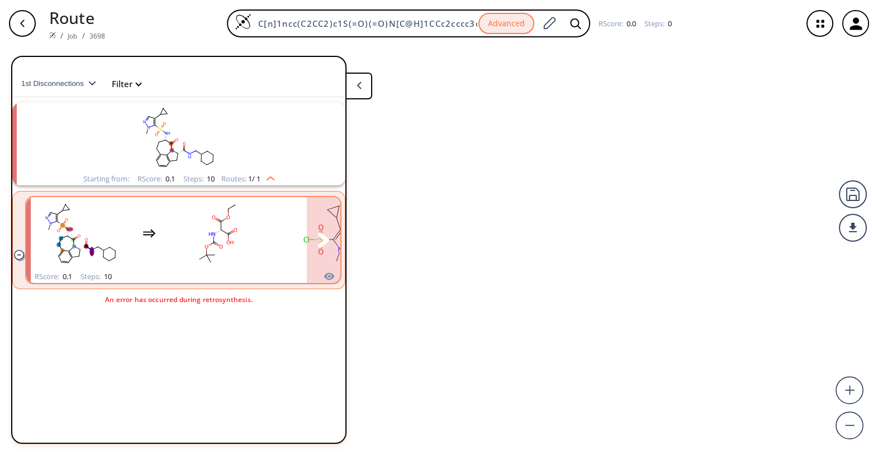
click at [291, 258] on rect "clusters" at bounding box center [329, 234] width 101 height 70
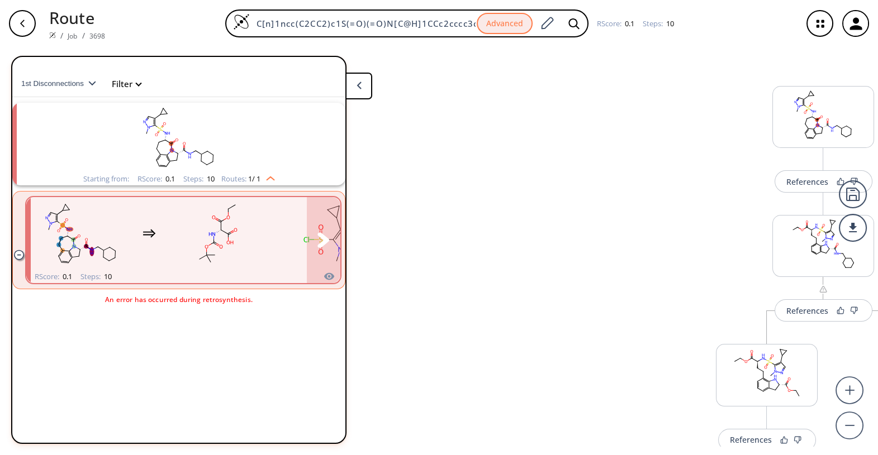
click at [177, 250] on rect "clusters" at bounding box center [217, 234] width 101 height 70
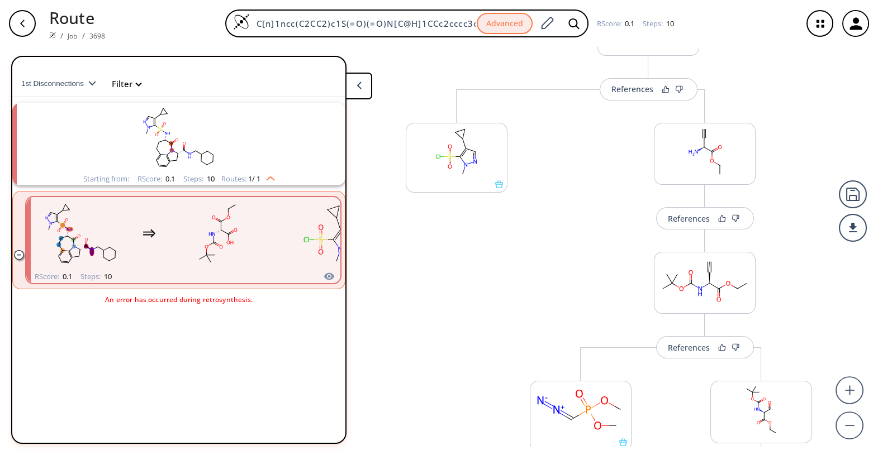
scroll to position [579, 0]
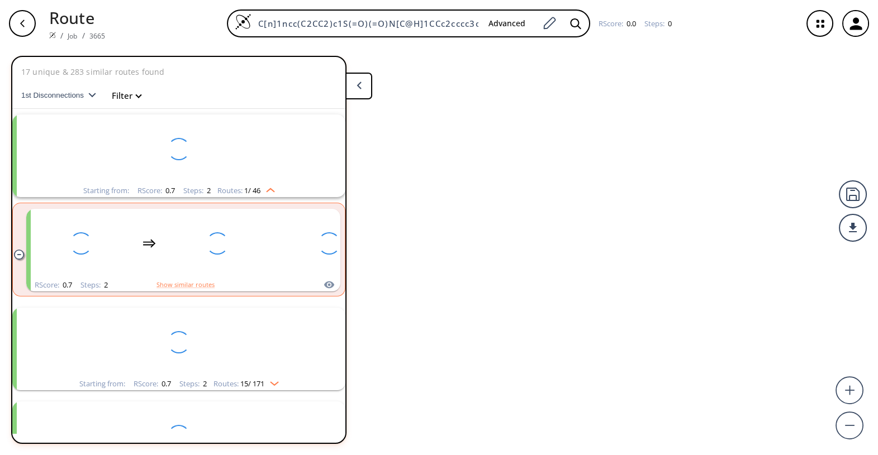
scroll to position [25, 0]
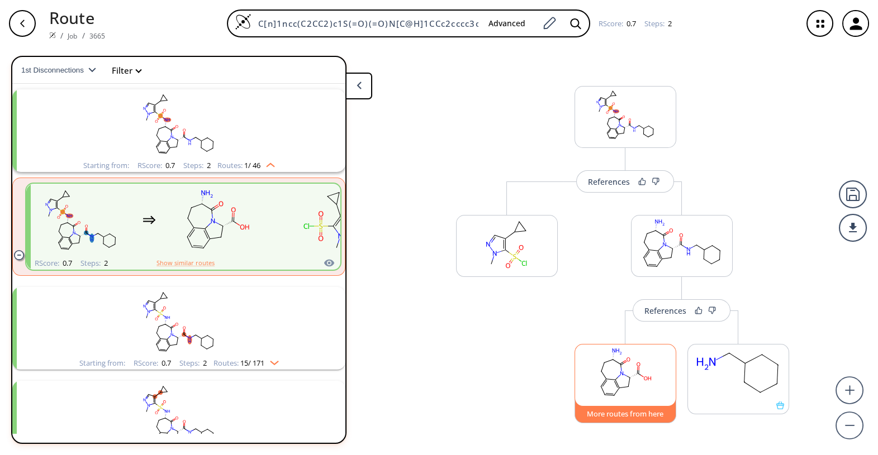
click at [627, 412] on button "More routes from here" at bounding box center [625, 411] width 102 height 24
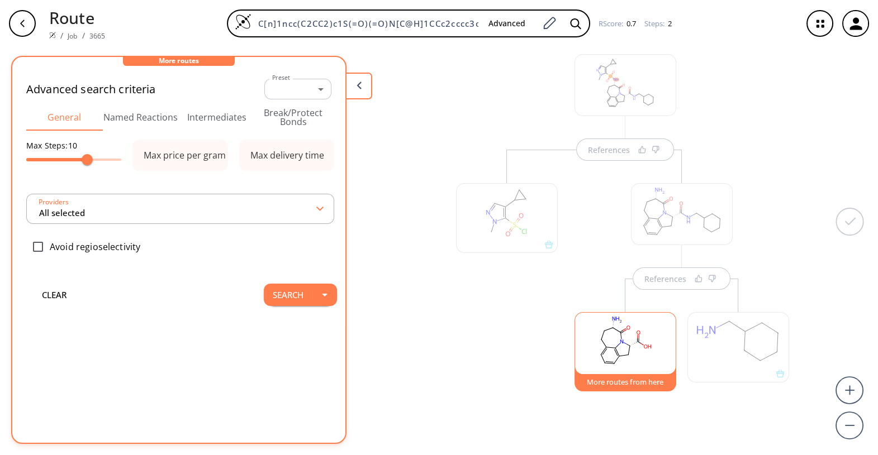
scroll to position [34, 0]
type input "All selected"
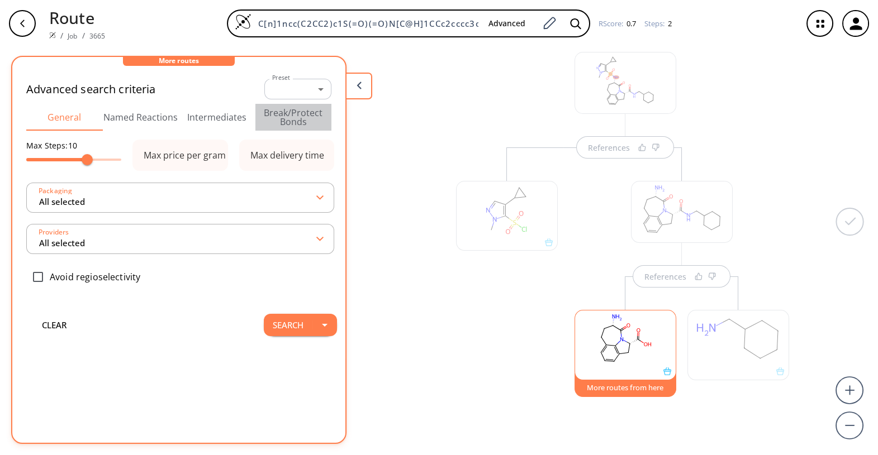
click at [298, 115] on button "Break/Protect Bonds" at bounding box center [293, 117] width 77 height 27
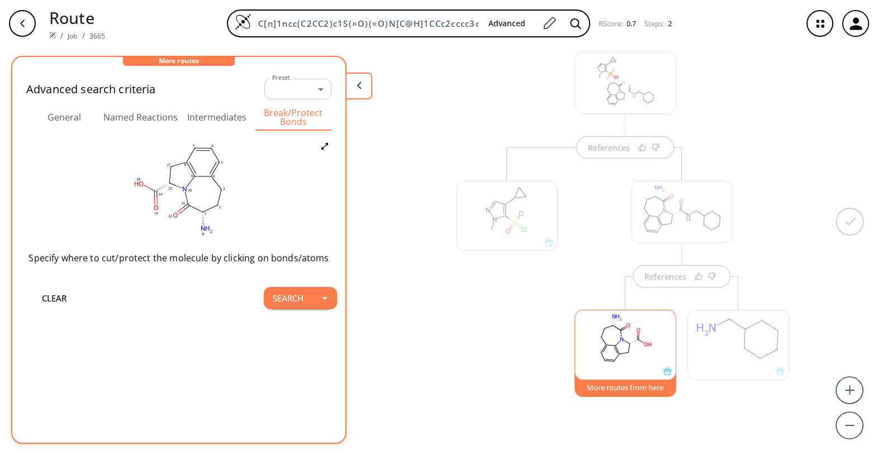
click at [470, 381] on div at bounding box center [506, 286] width 113 height 277
click at [668, 372] on icon at bounding box center [667, 372] width 8 height 8
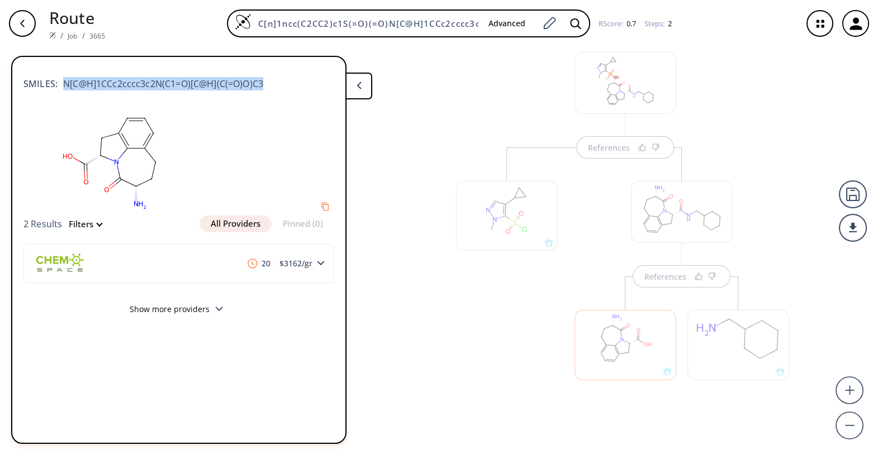
drag, startPoint x: 271, startPoint y: 85, endPoint x: 116, endPoint y: 70, distance: 156.1
click at [116, 70] on div "SMILES: N[C@H]1CCc2cccc3c2N(C1=O)[C@H](C(=O)O)C3" at bounding box center [178, 78] width 311 height 25
copy span "N[C@H]1CCc2cccc3c2N(C1=O)[C@H](C(=O)O)C3"
click at [24, 18] on div "button" at bounding box center [22, 23] width 27 height 27
